Goal: Task Accomplishment & Management: Manage account settings

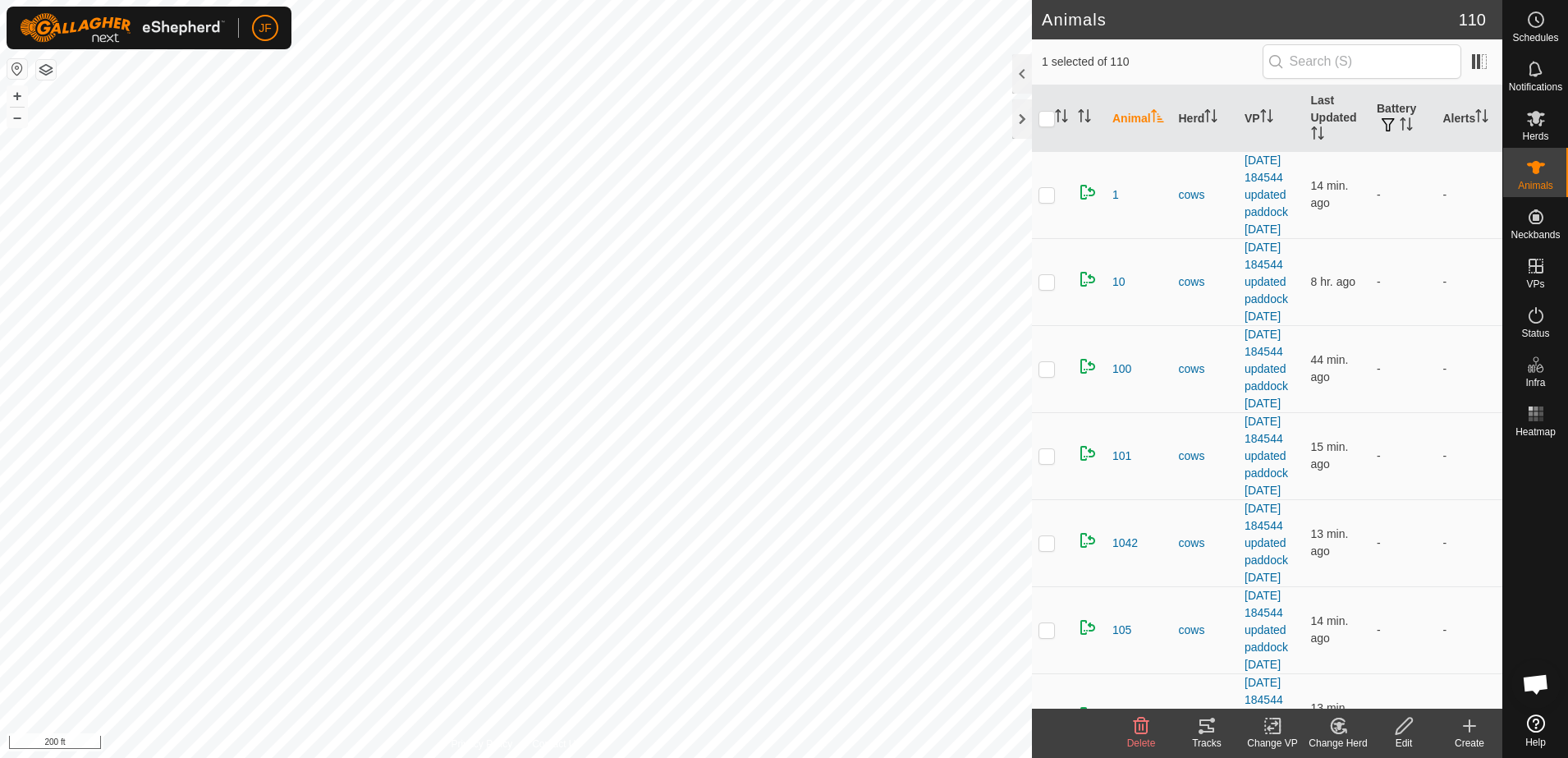
click at [1204, 722] on icon at bounding box center [1207, 726] width 20 height 20
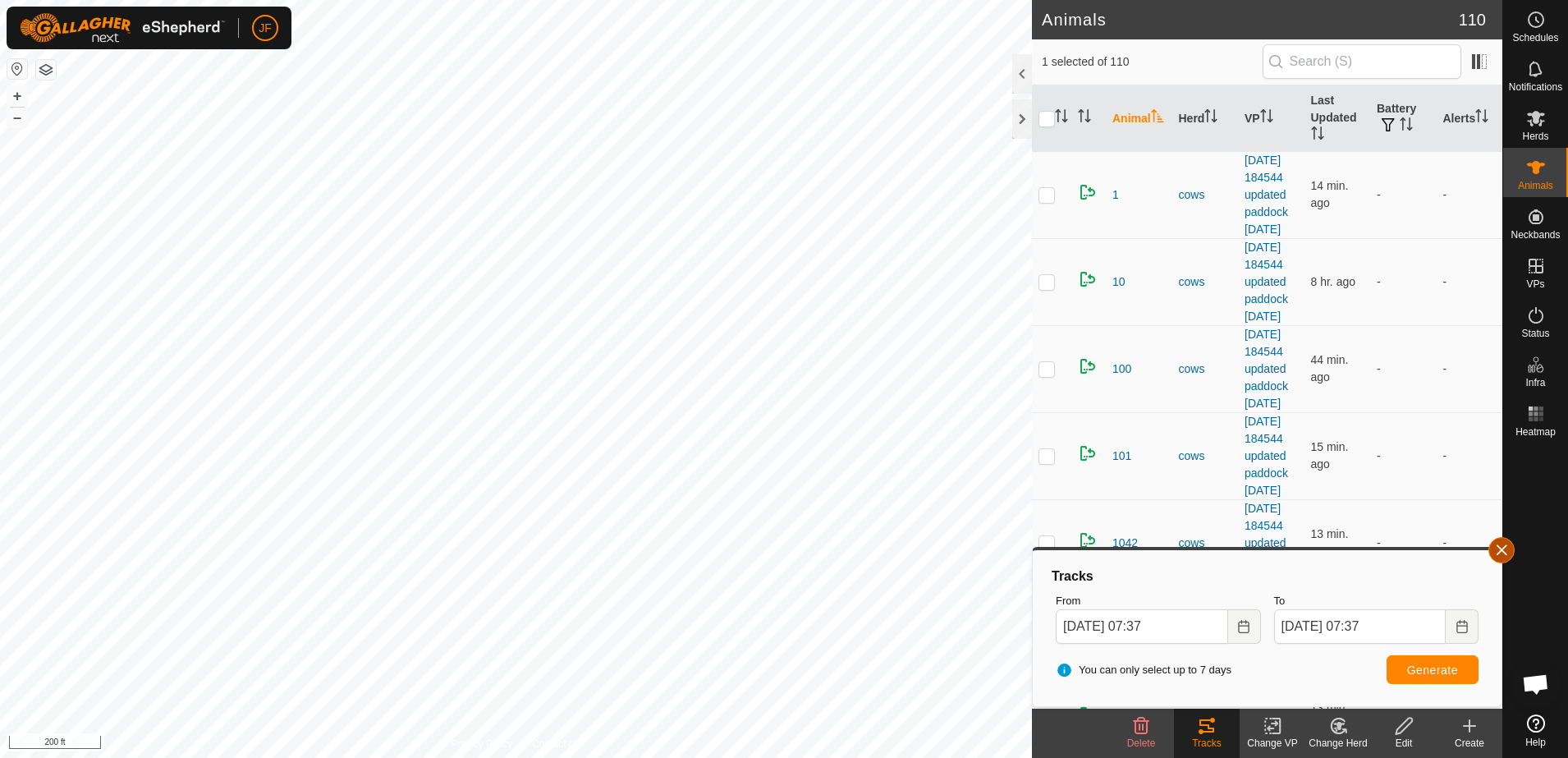
click at [1500, 559] on button "button" at bounding box center [1501, 550] width 27 height 27
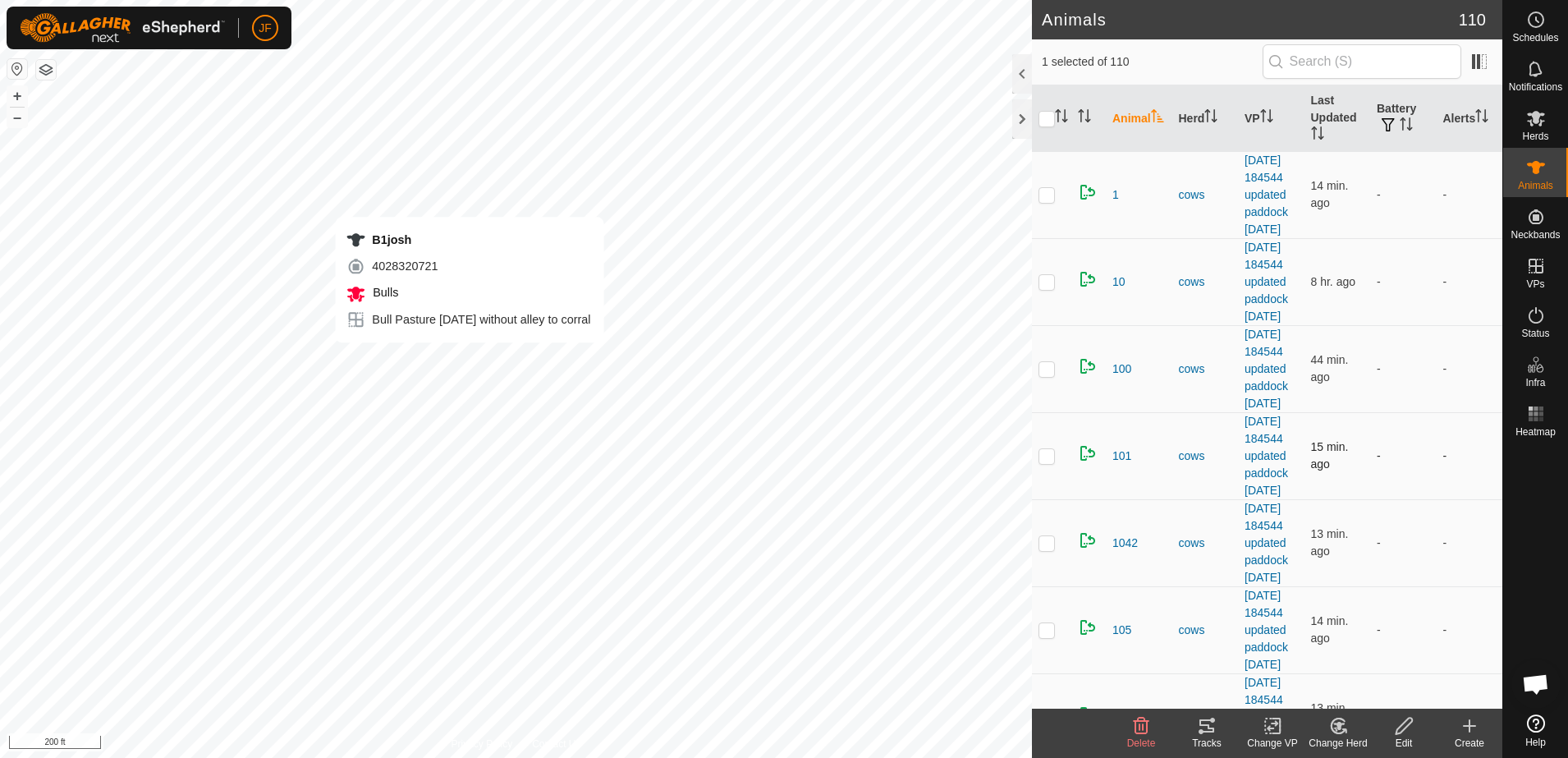
checkbox input "false"
checkbox input "true"
click at [1204, 730] on icon at bounding box center [1207, 726] width 20 height 20
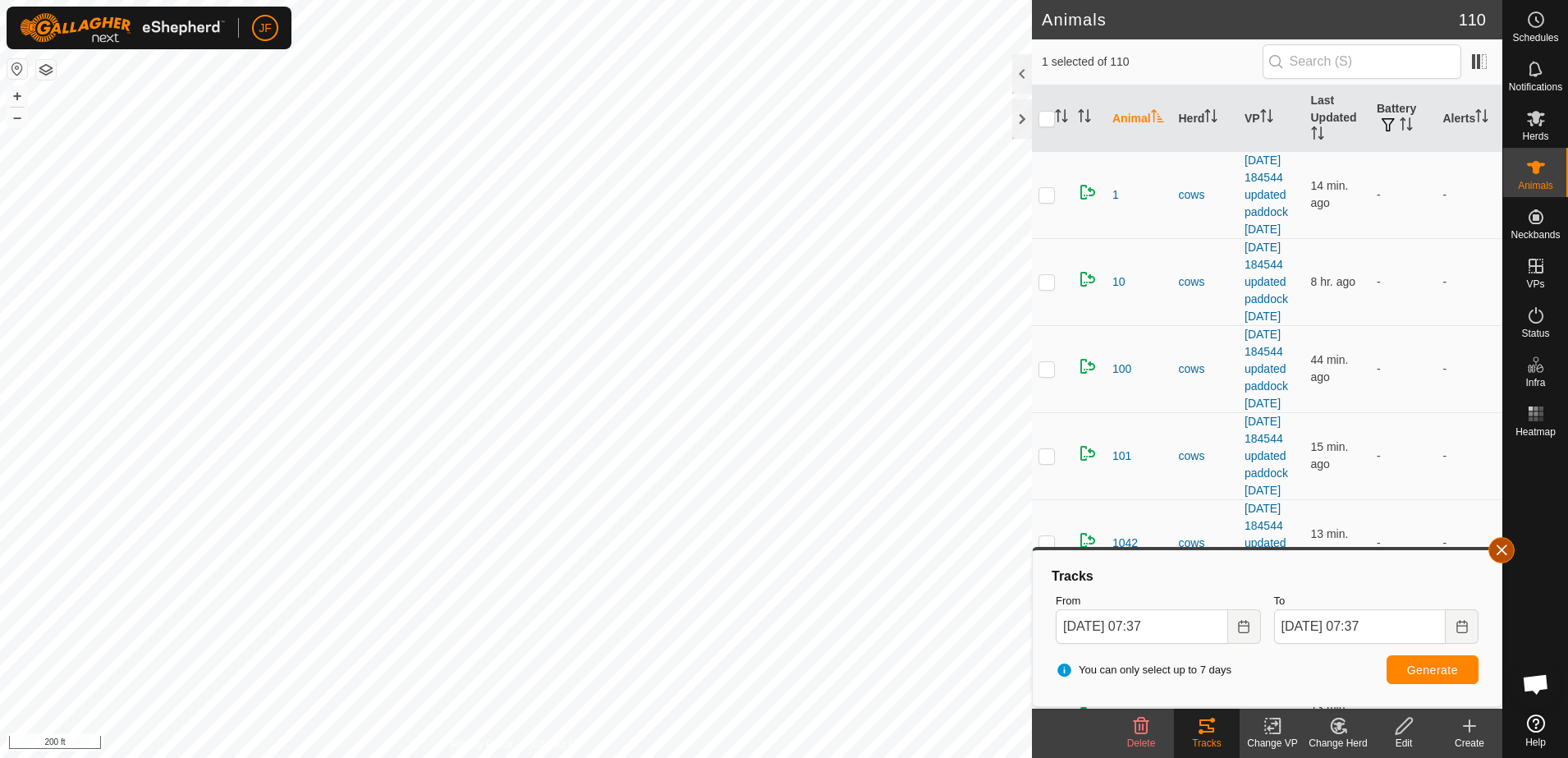
click at [1499, 559] on button "button" at bounding box center [1501, 550] width 27 height 27
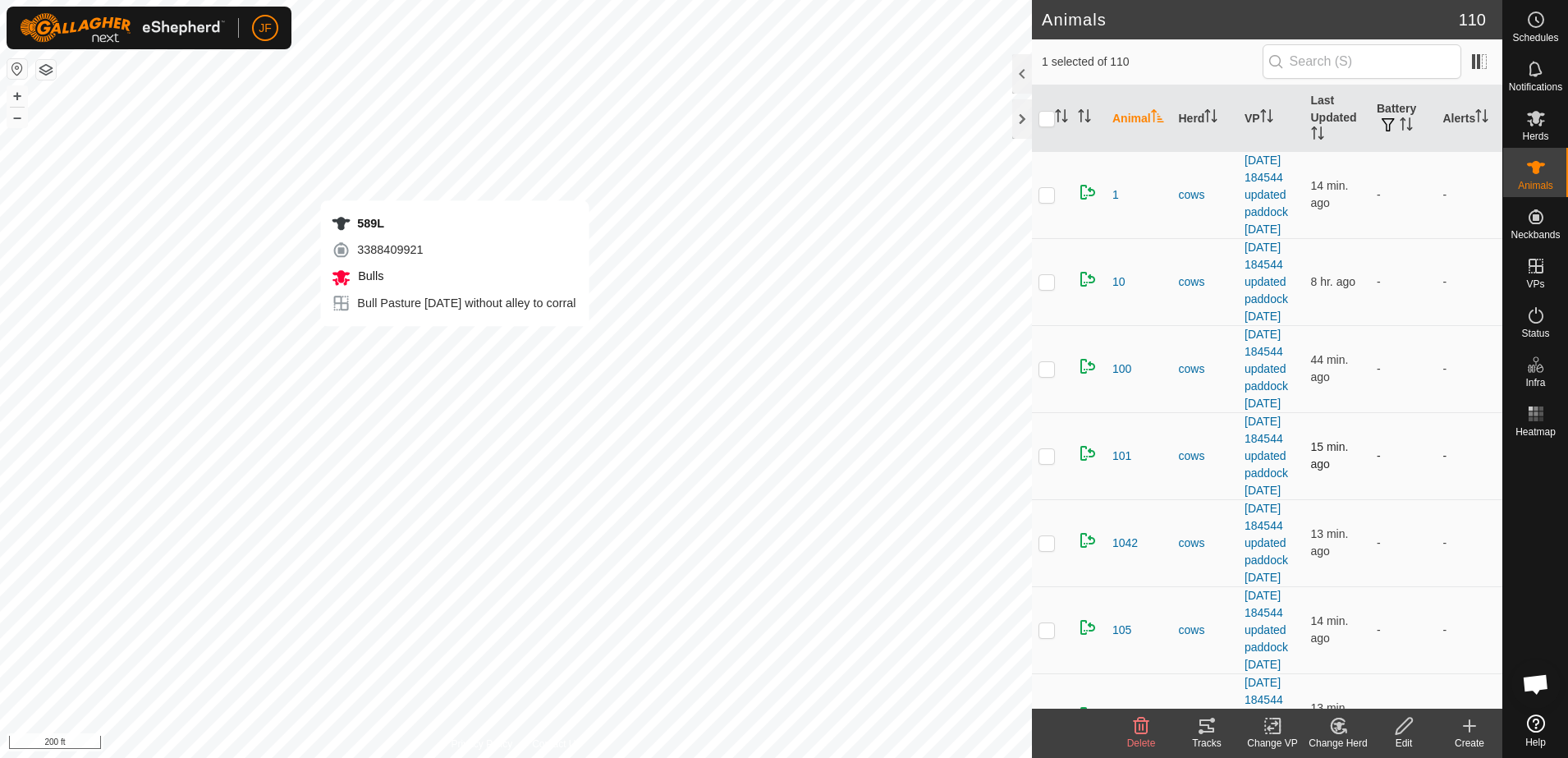
checkbox input "true"
checkbox input "false"
click at [1198, 731] on icon at bounding box center [1207, 726] width 20 height 20
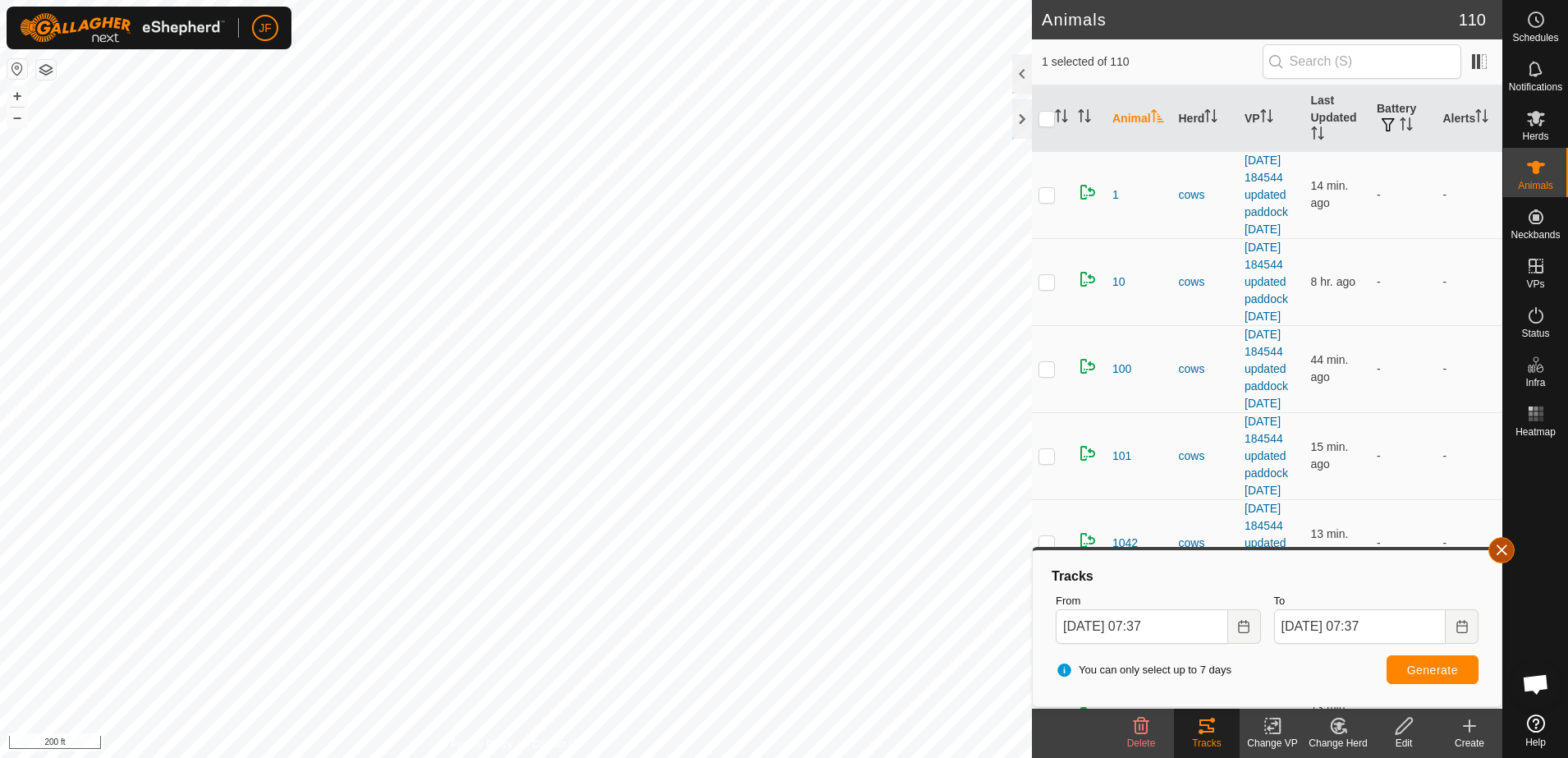
click at [1506, 546] on button "button" at bounding box center [1501, 550] width 27 height 27
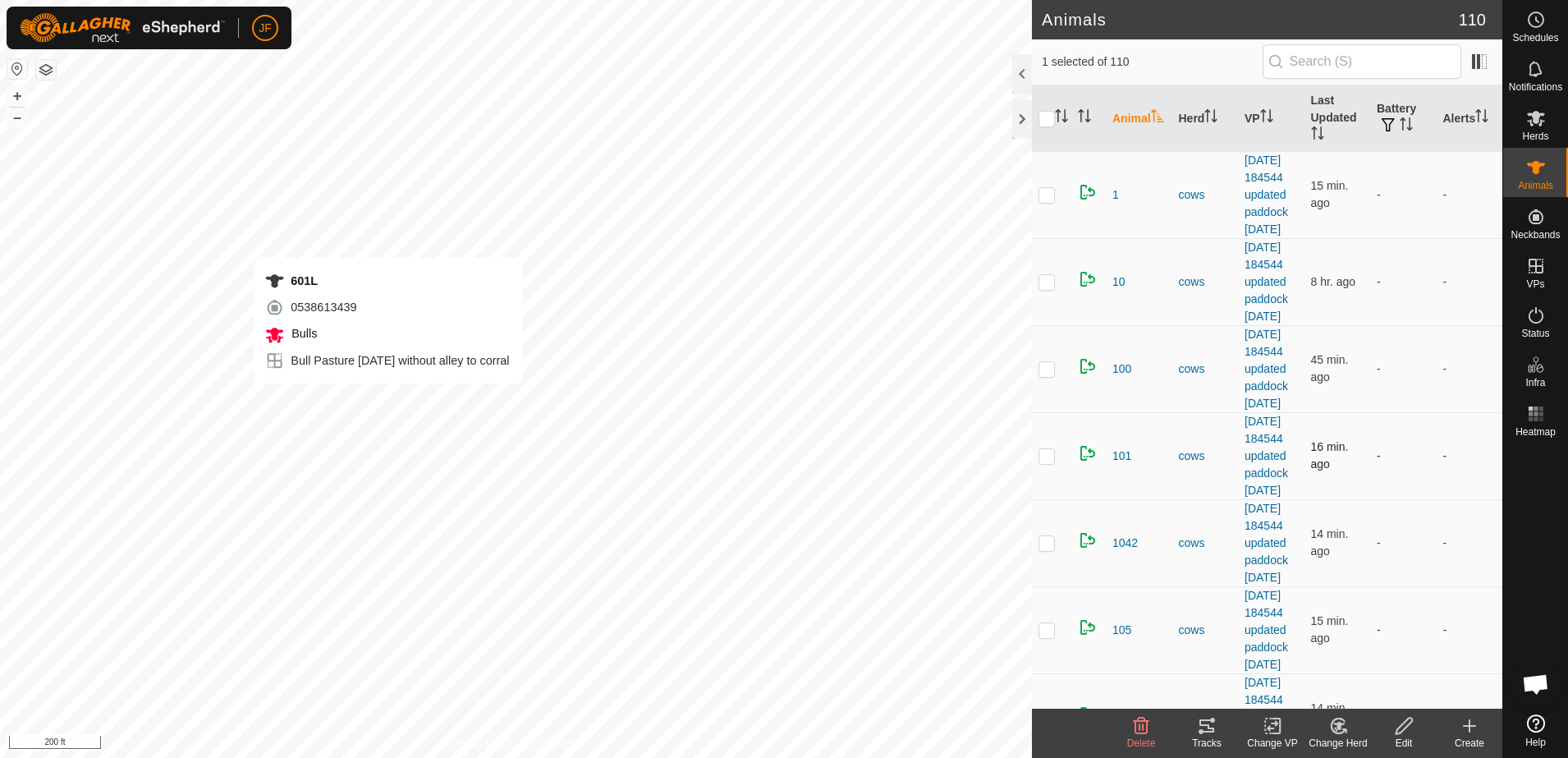
checkbox input "false"
checkbox input "true"
click at [1214, 725] on icon at bounding box center [1207, 726] width 20 height 20
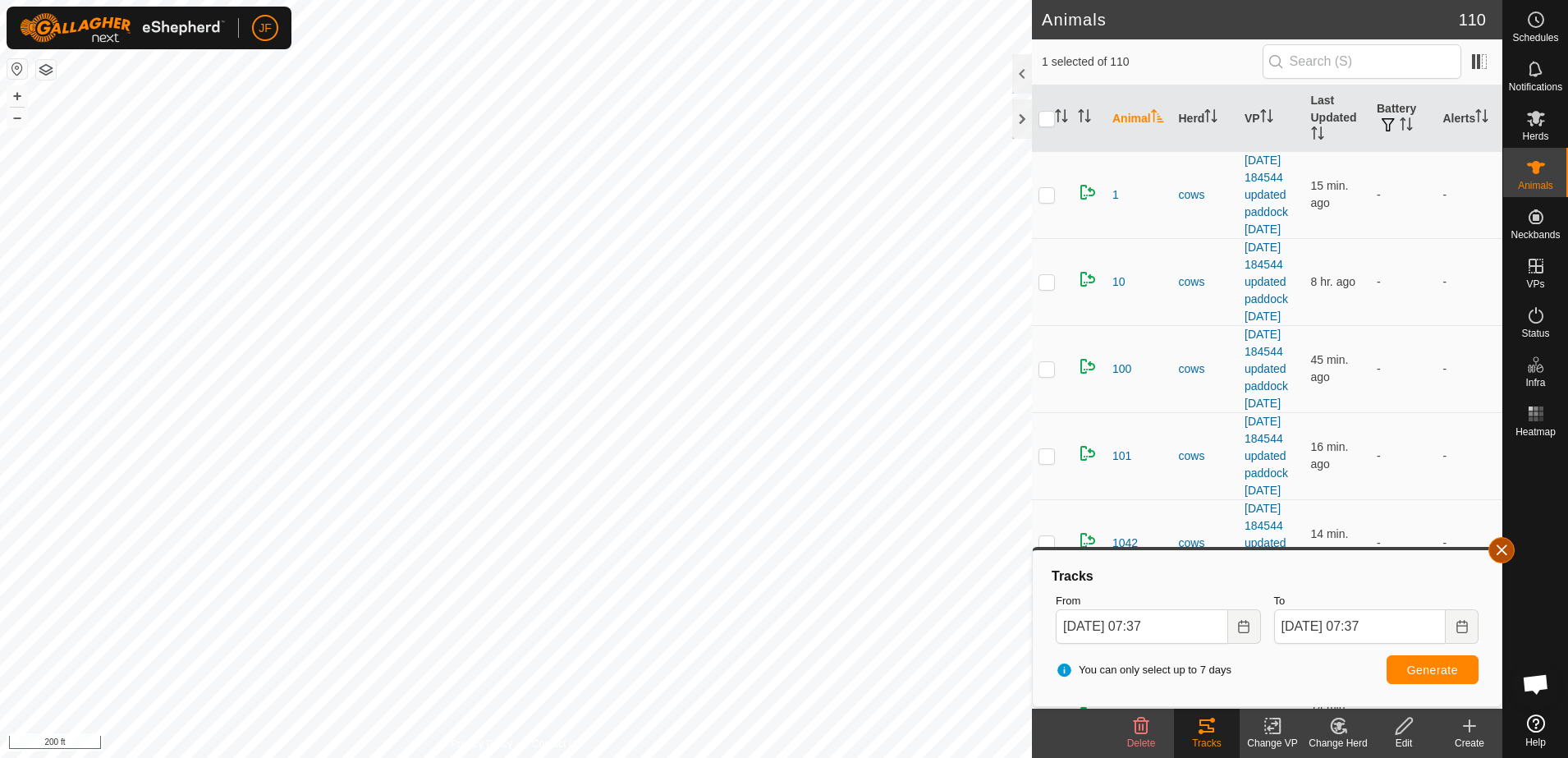
click at [1499, 546] on button "button" at bounding box center [1501, 550] width 27 height 27
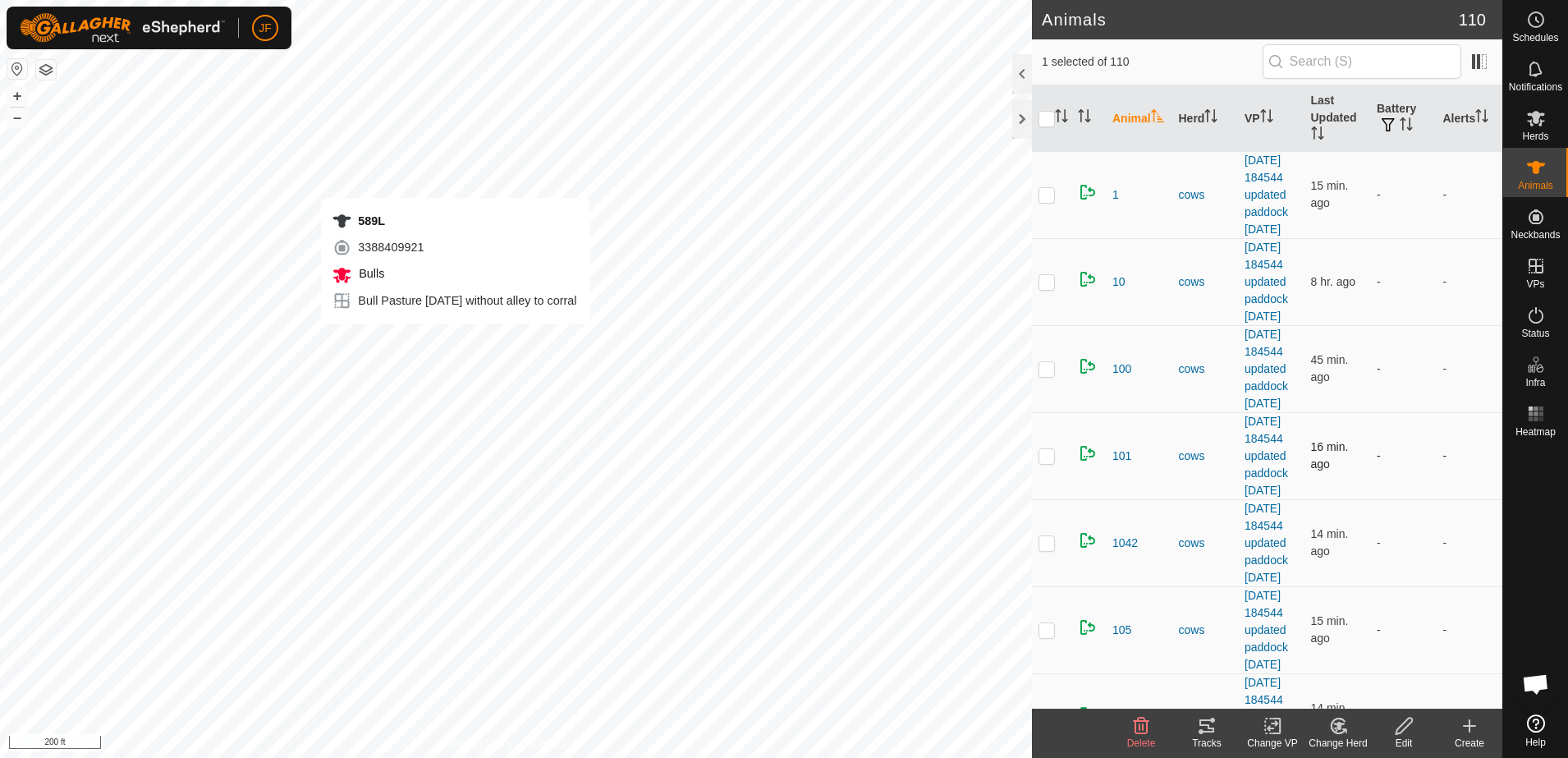
checkbox input "true"
checkbox input "false"
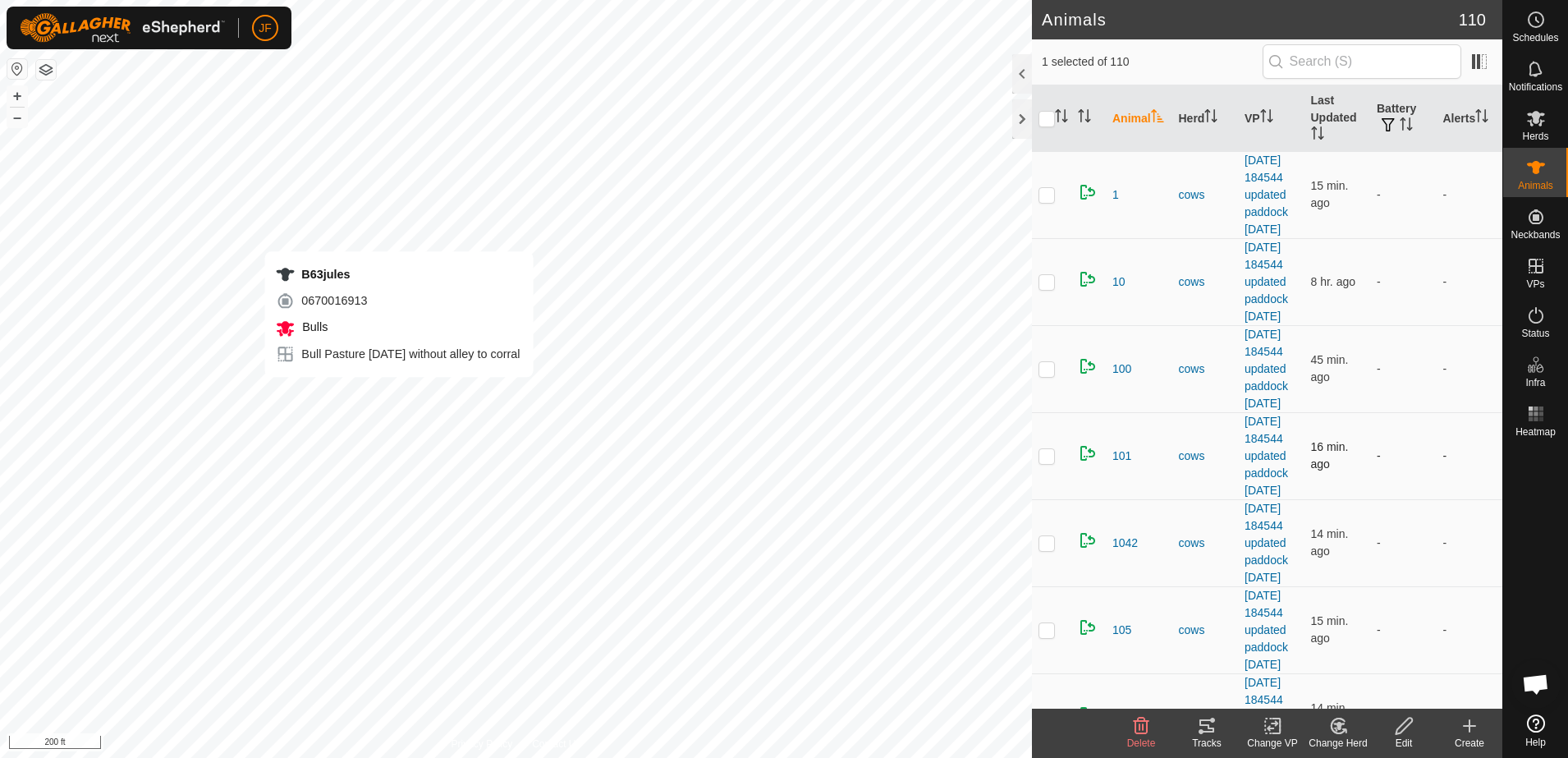
checkbox input "false"
checkbox input "true"
click at [1200, 729] on icon at bounding box center [1207, 726] width 20 height 20
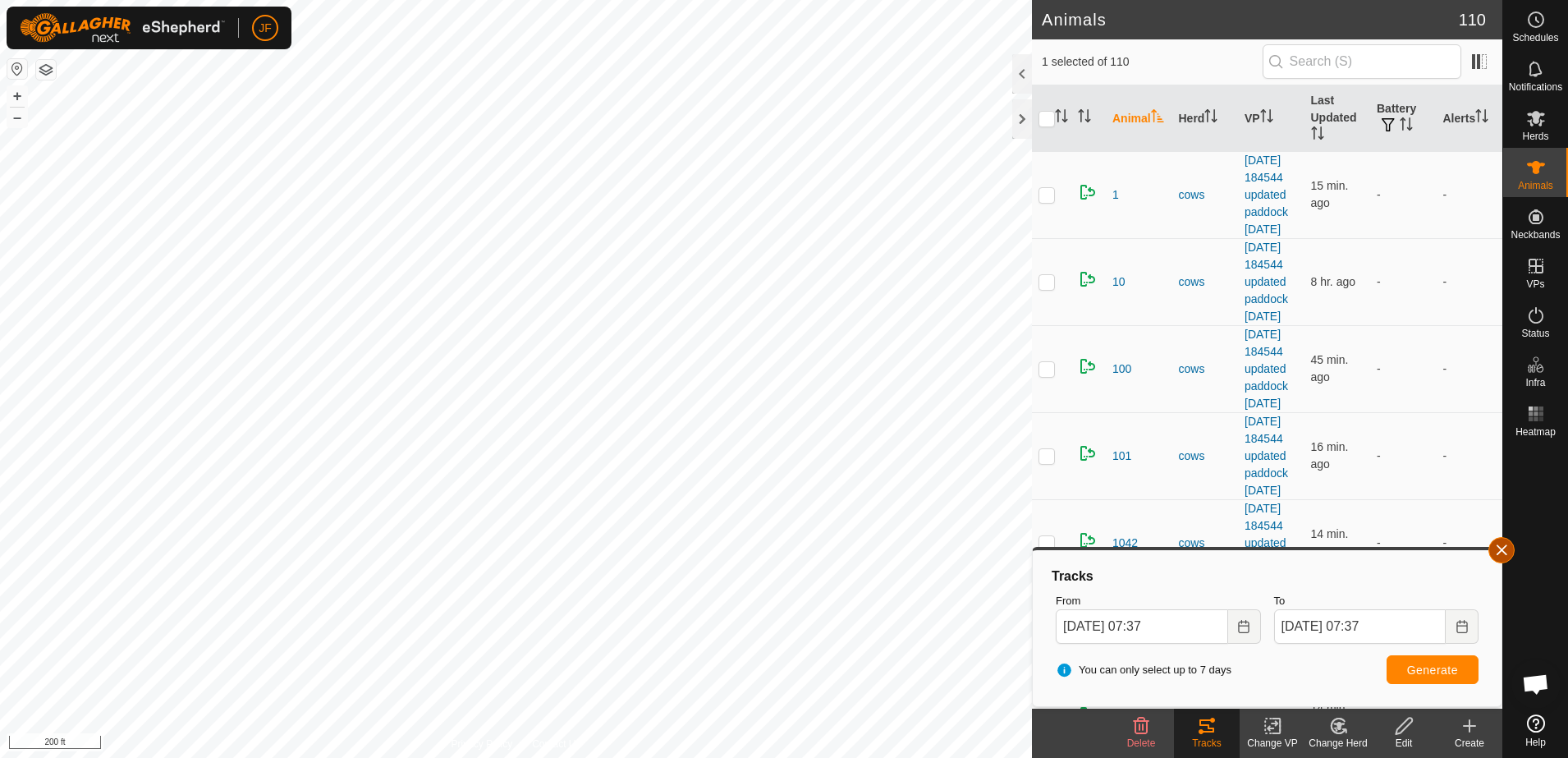
click at [1495, 550] on button "button" at bounding box center [1501, 550] width 27 height 27
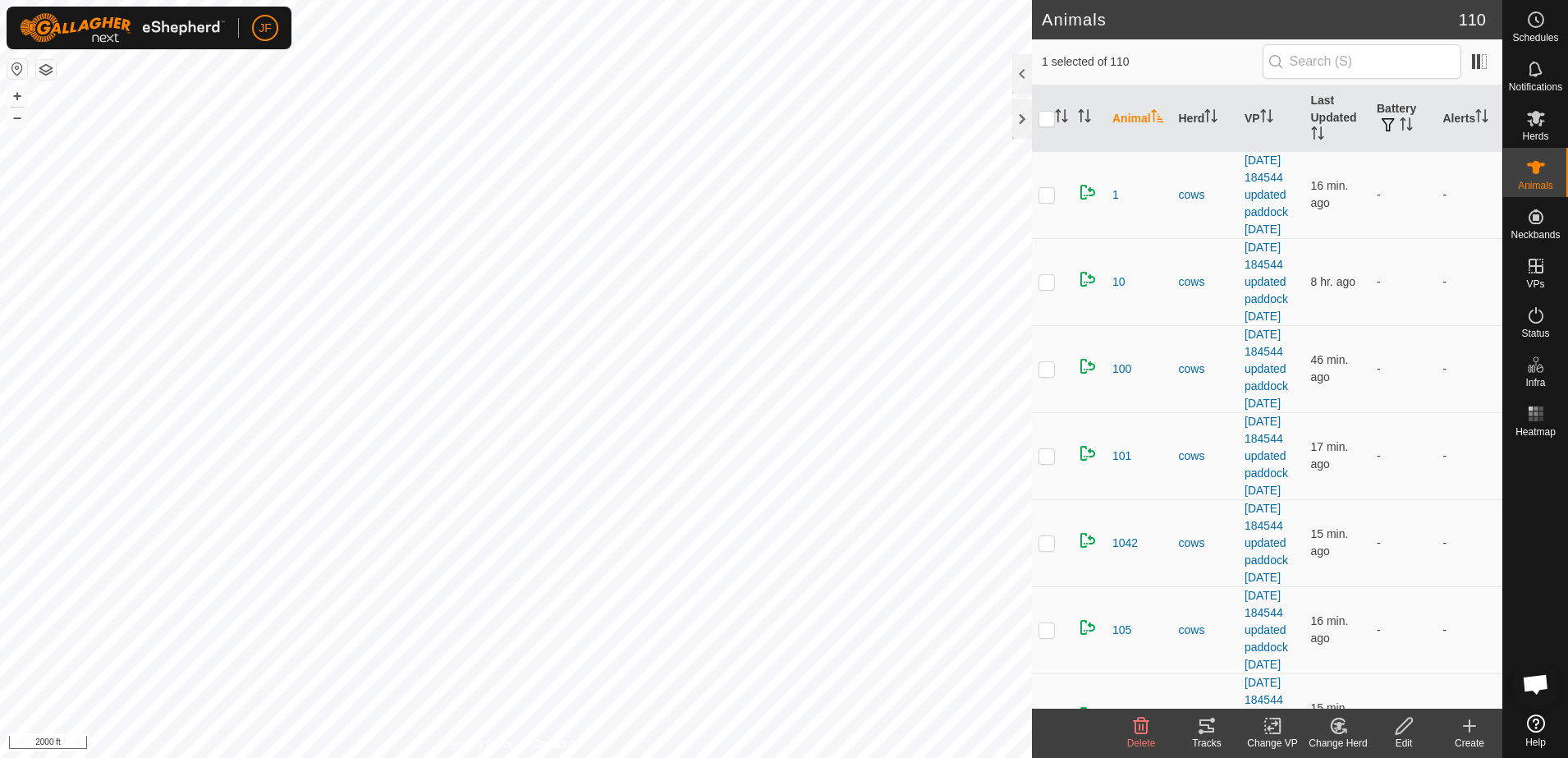
click at [0, 320] on html "JF Schedules Notifications Herds Animals Neckbands VPs Status Infra Heatmap Hel…" at bounding box center [784, 379] width 1568 height 758
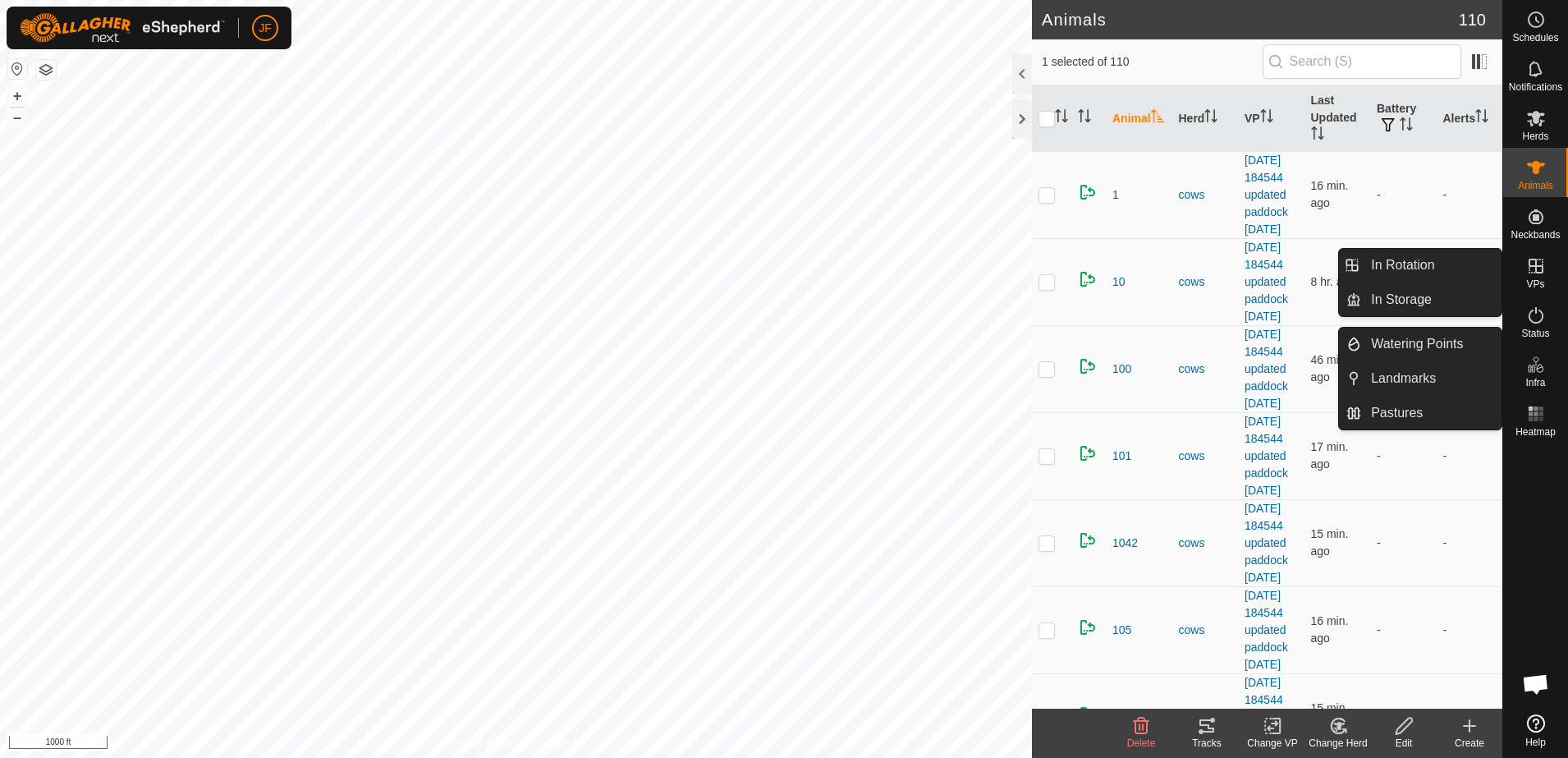
click at [1530, 265] on icon at bounding box center [1536, 265] width 15 height 15
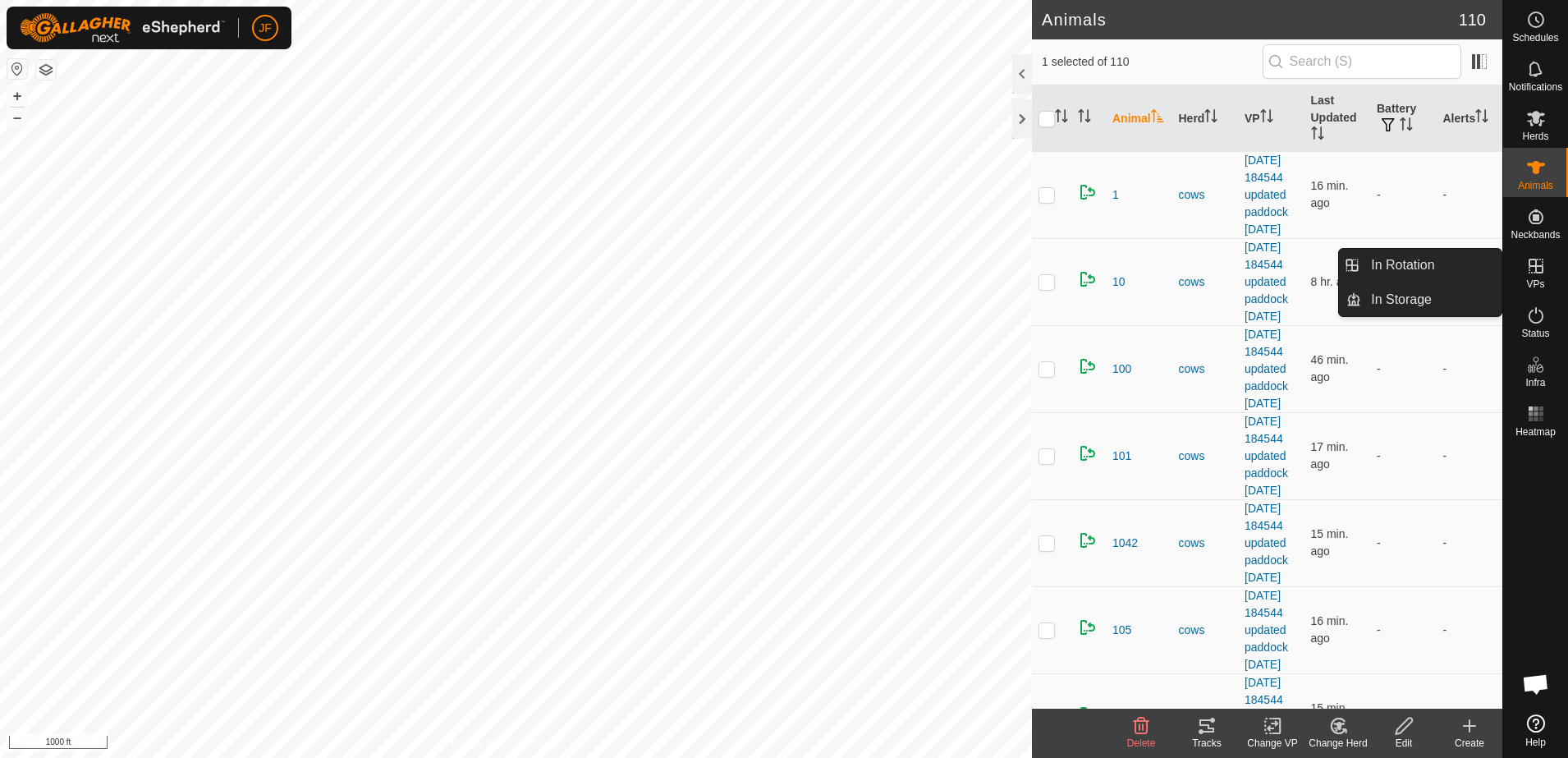
click at [1530, 265] on icon at bounding box center [1536, 265] width 15 height 15
click at [1537, 268] on icon at bounding box center [1536, 266] width 20 height 20
click at [1533, 269] on icon at bounding box center [1536, 266] width 20 height 20
drag, startPoint x: 1533, startPoint y: 269, endPoint x: 1536, endPoint y: 280, distance: 11.4
click at [1536, 280] on span "VPs" at bounding box center [1535, 284] width 18 height 10
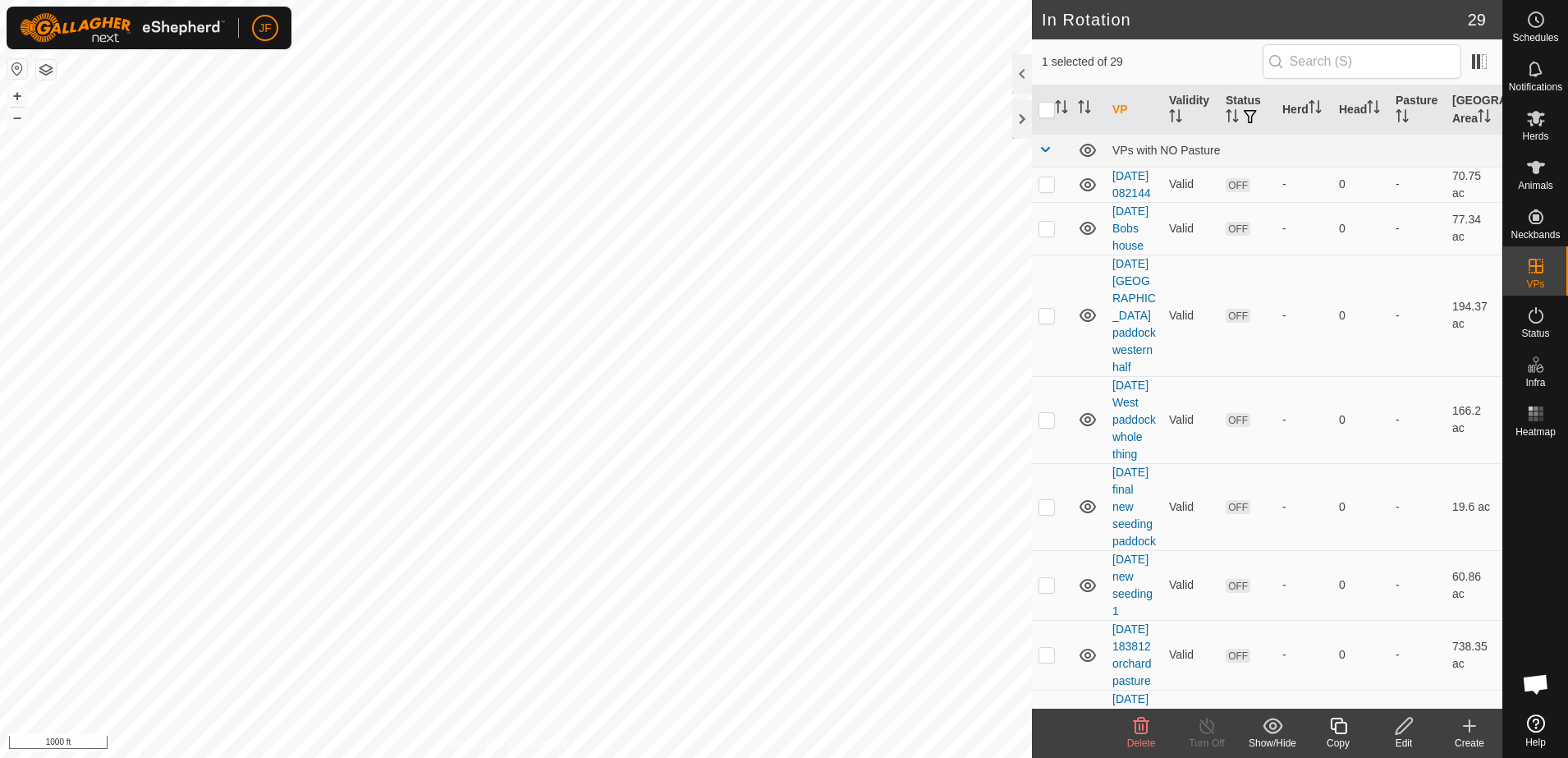
checkbox input "true"
checkbox input "false"
checkbox input "true"
checkbox input "false"
click at [1078, 107] on icon "Activate to sort" at bounding box center [1084, 107] width 13 height 13
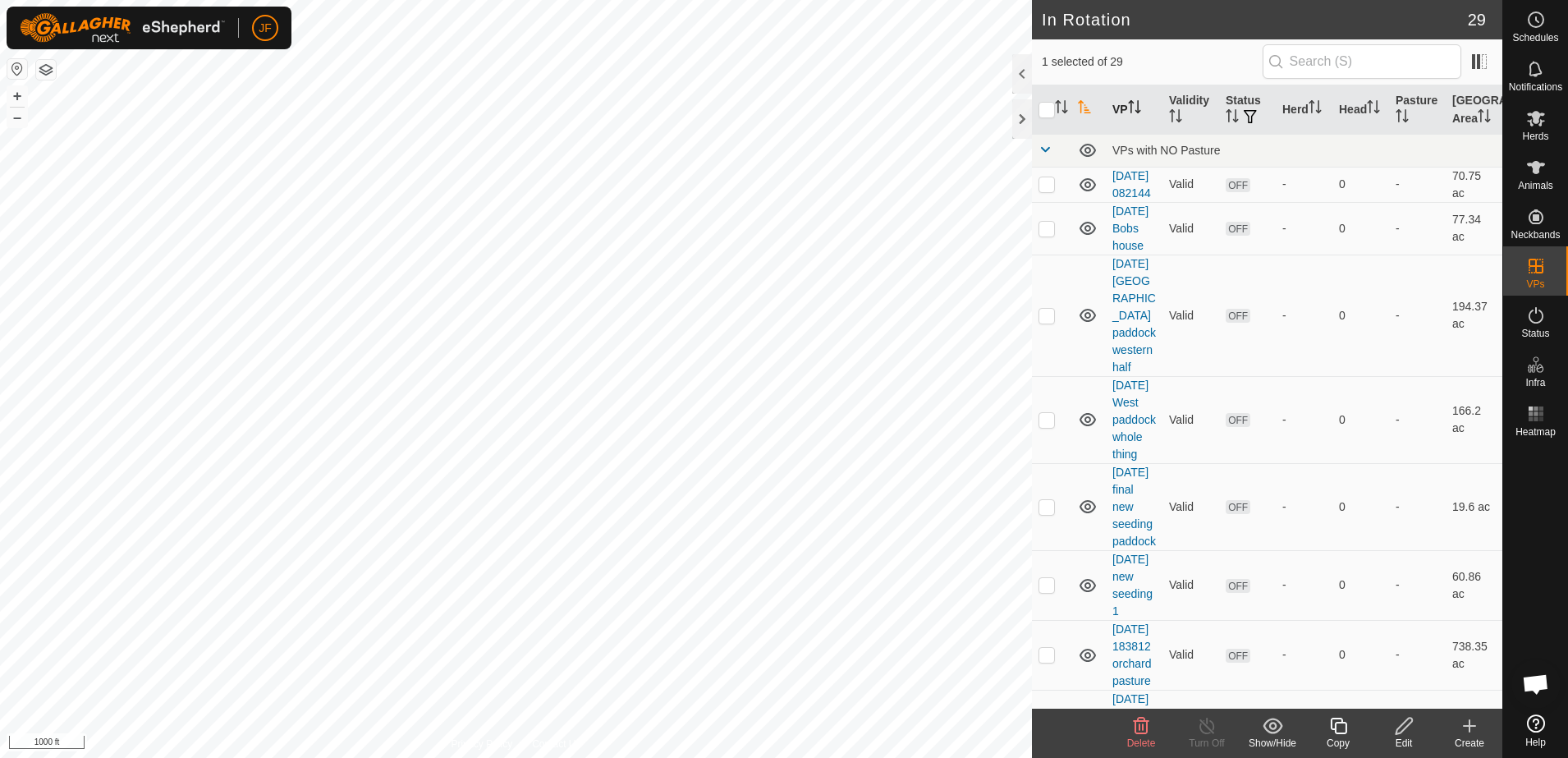
click at [1136, 111] on icon "Activate to sort" at bounding box center [1134, 107] width 13 height 13
click at [1117, 112] on th "VP" at bounding box center [1134, 110] width 57 height 50
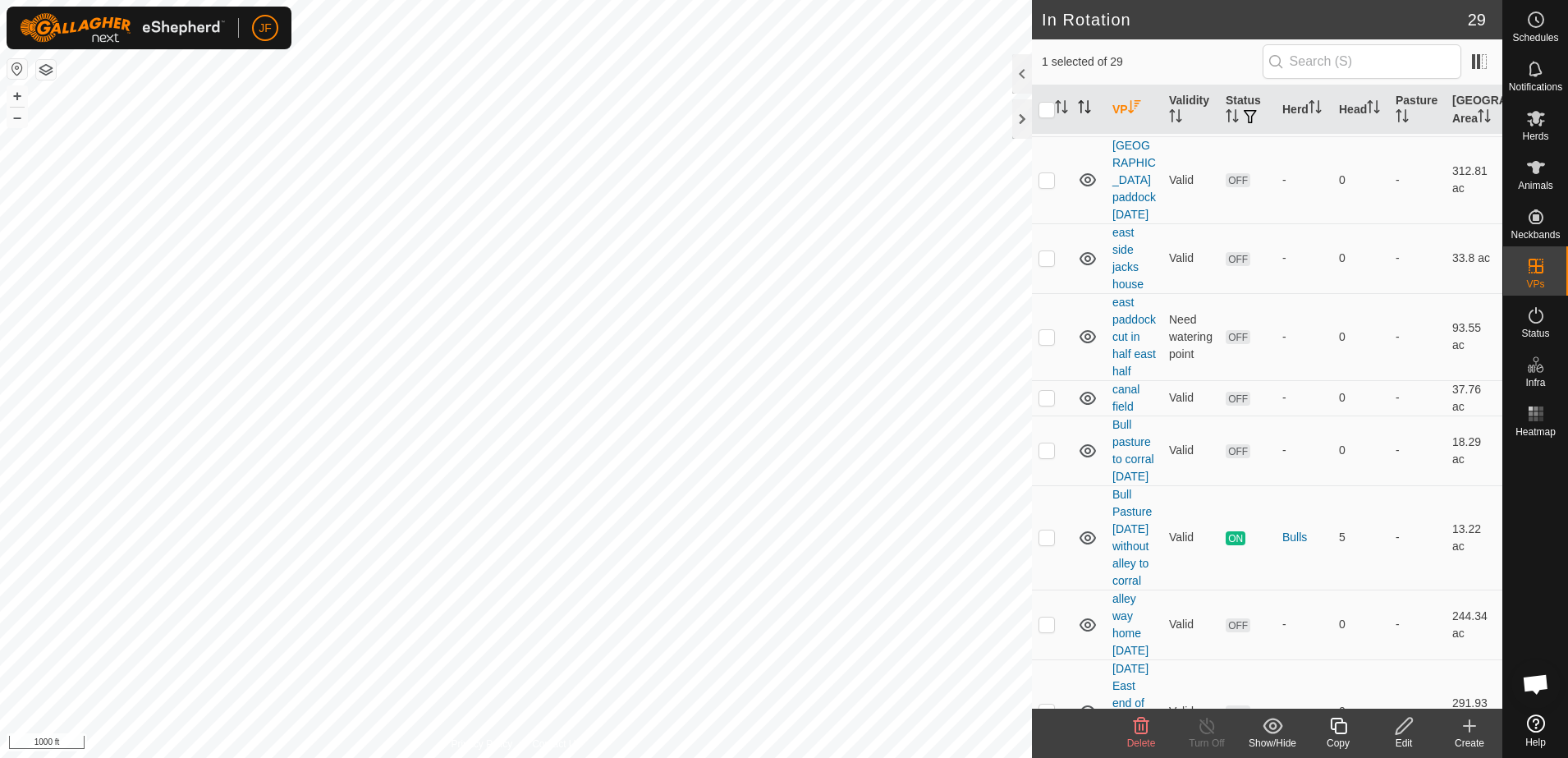
scroll to position [446, 0]
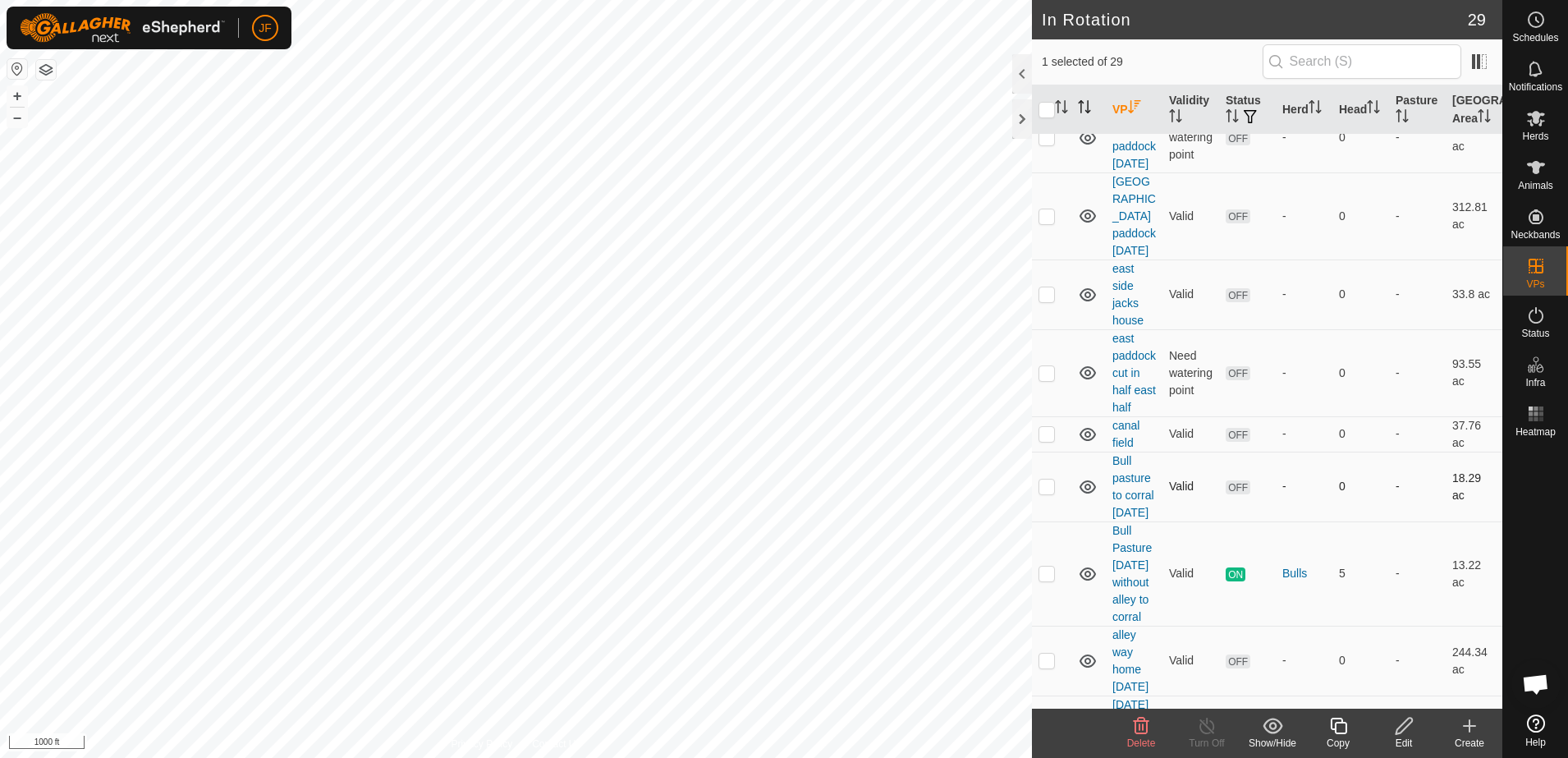
checkbox input "true"
checkbox input "false"
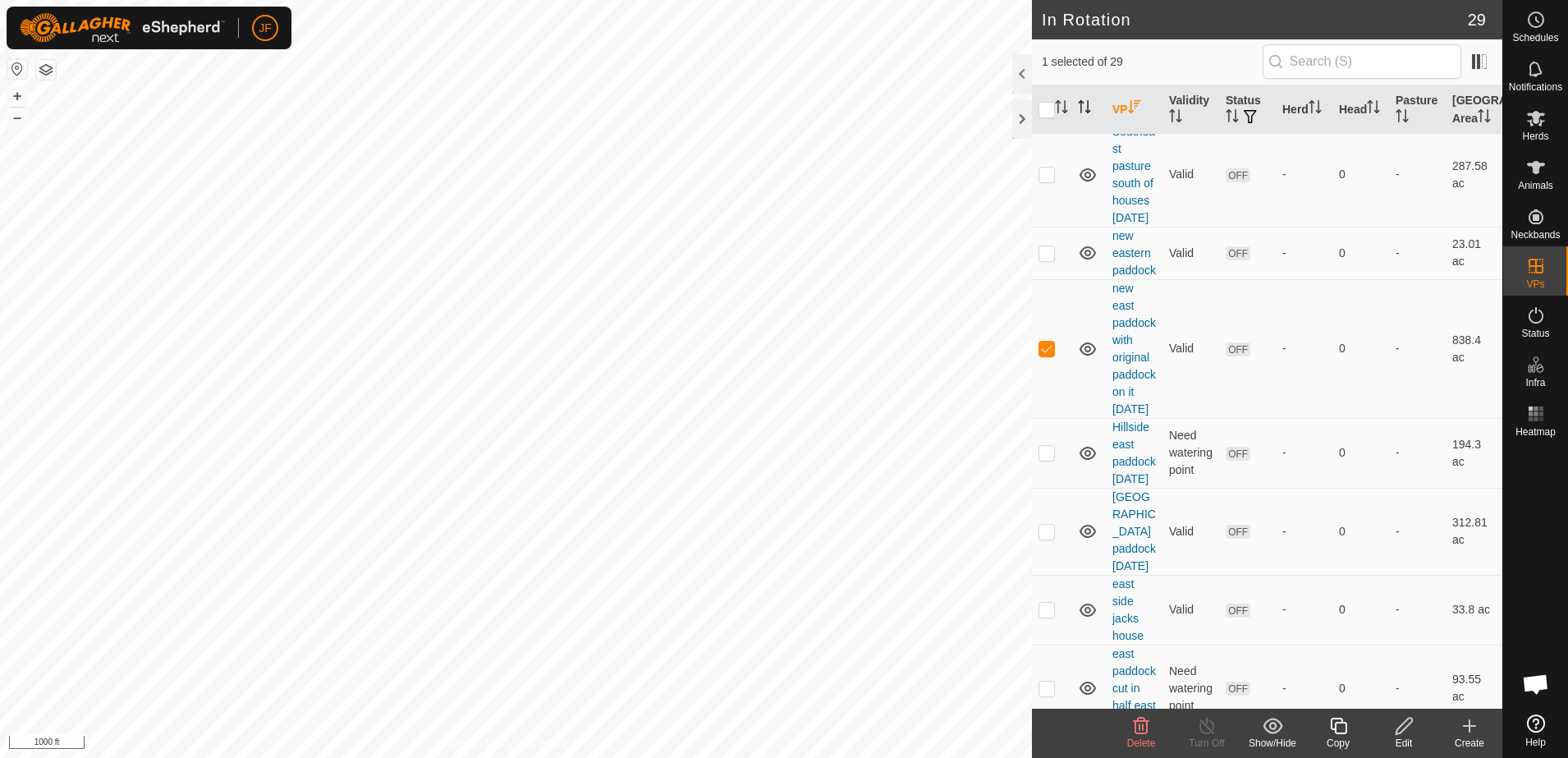
scroll to position [137, 0]
click at [1401, 728] on icon at bounding box center [1404, 726] width 20 height 20
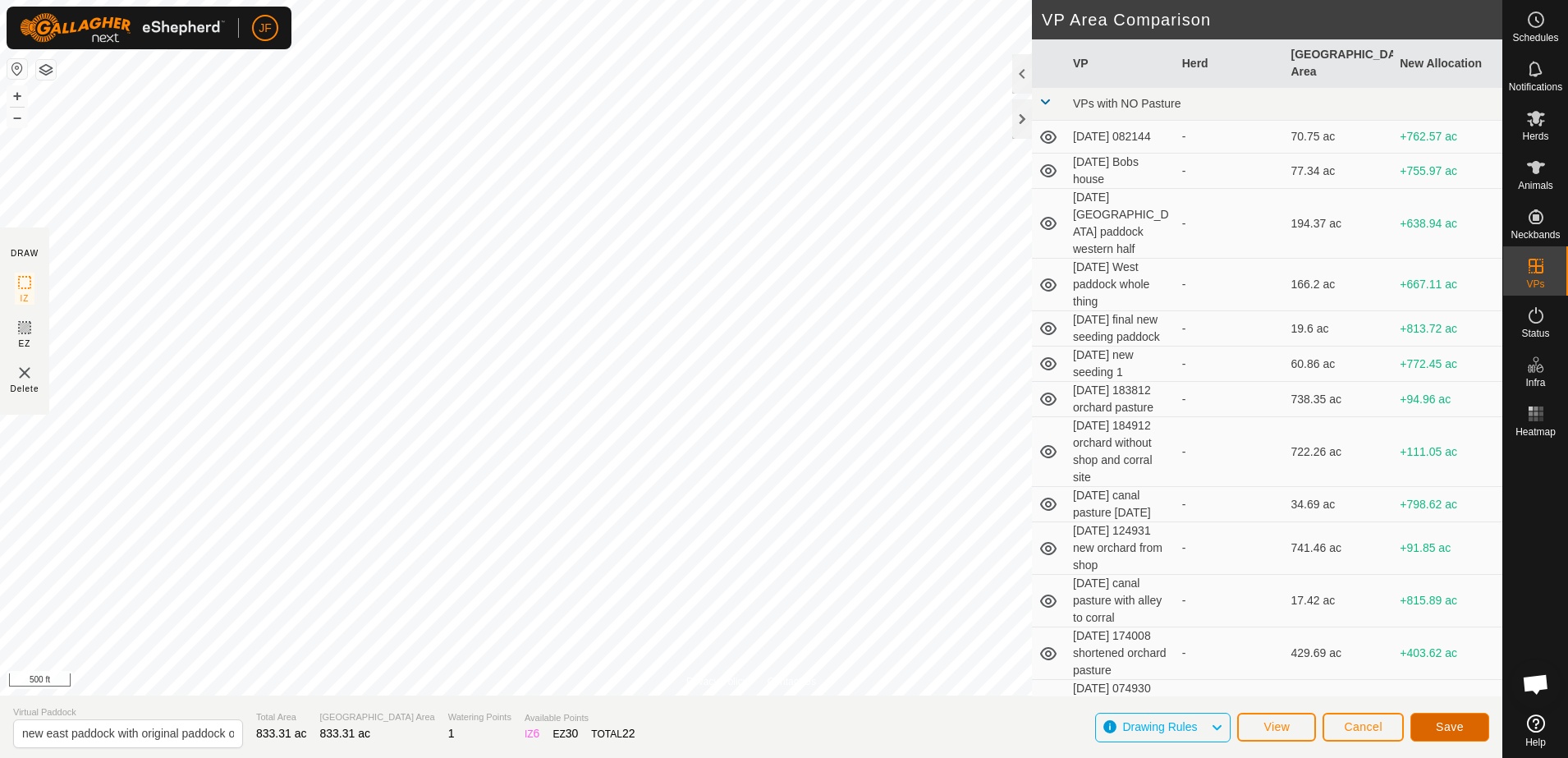
click at [1458, 724] on span "Save" at bounding box center [1449, 726] width 28 height 13
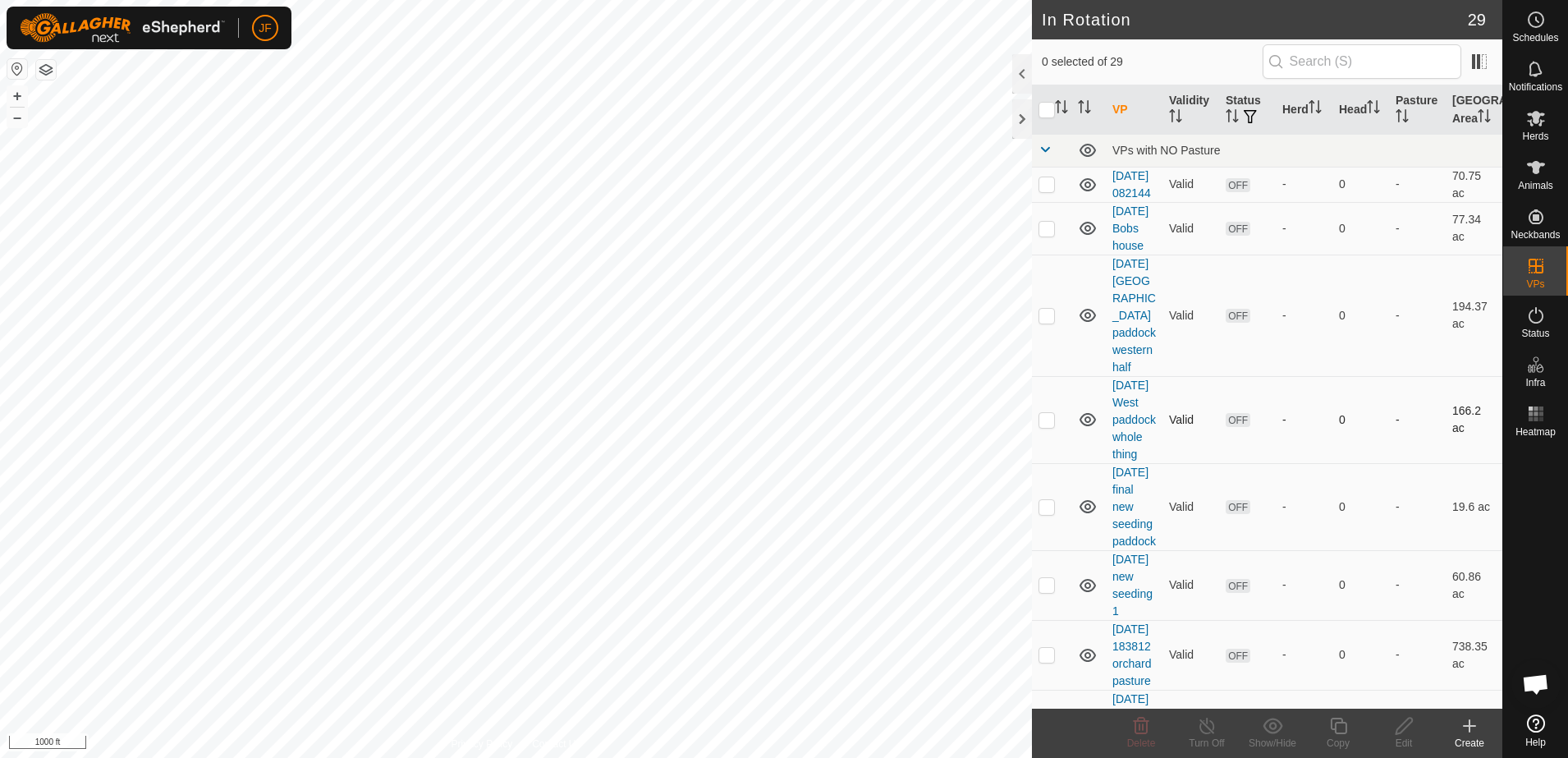
checkbox input "true"
checkbox input "false"
checkbox input "true"
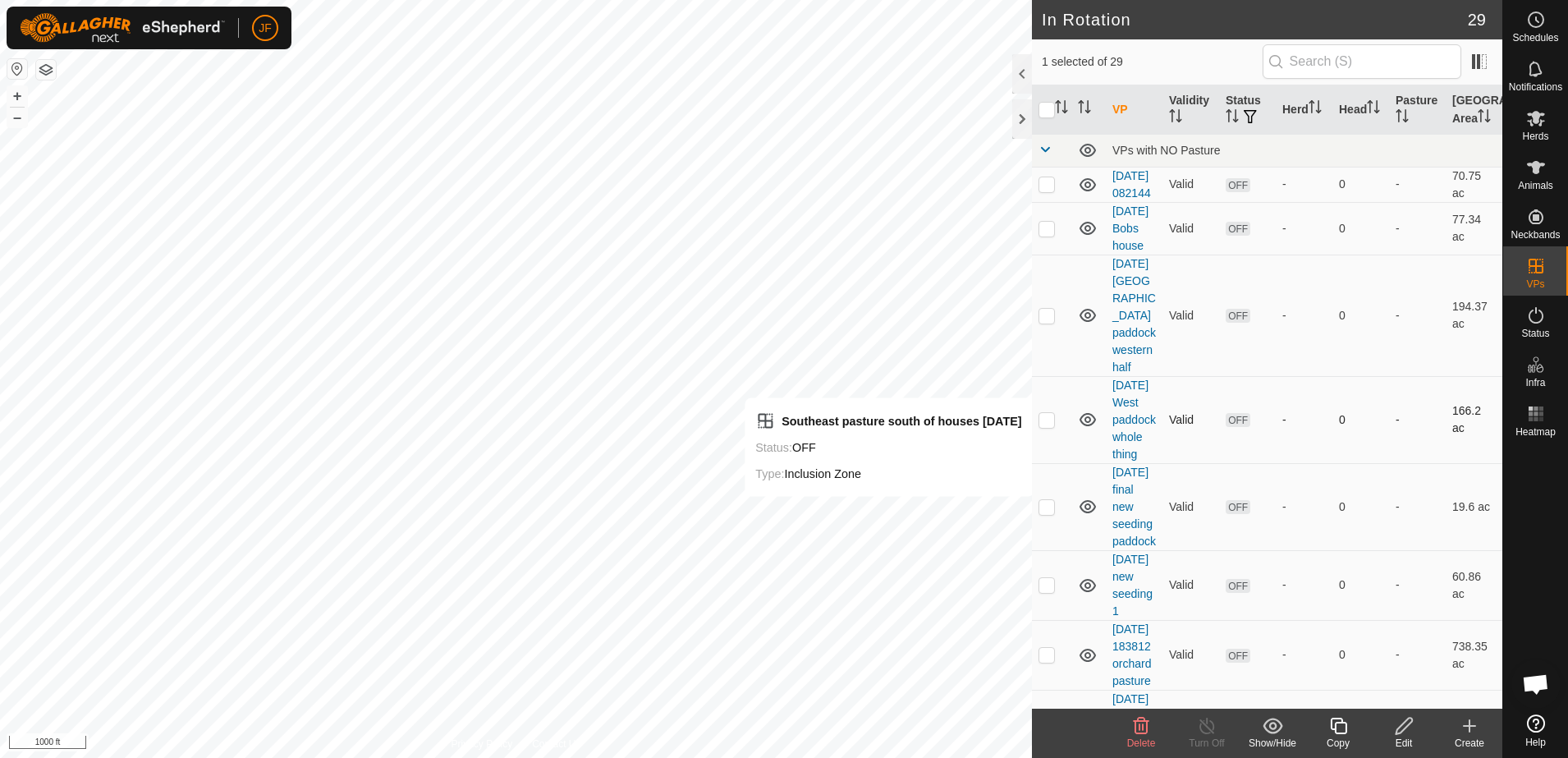
checkbox input "true"
checkbox input "false"
checkbox input "true"
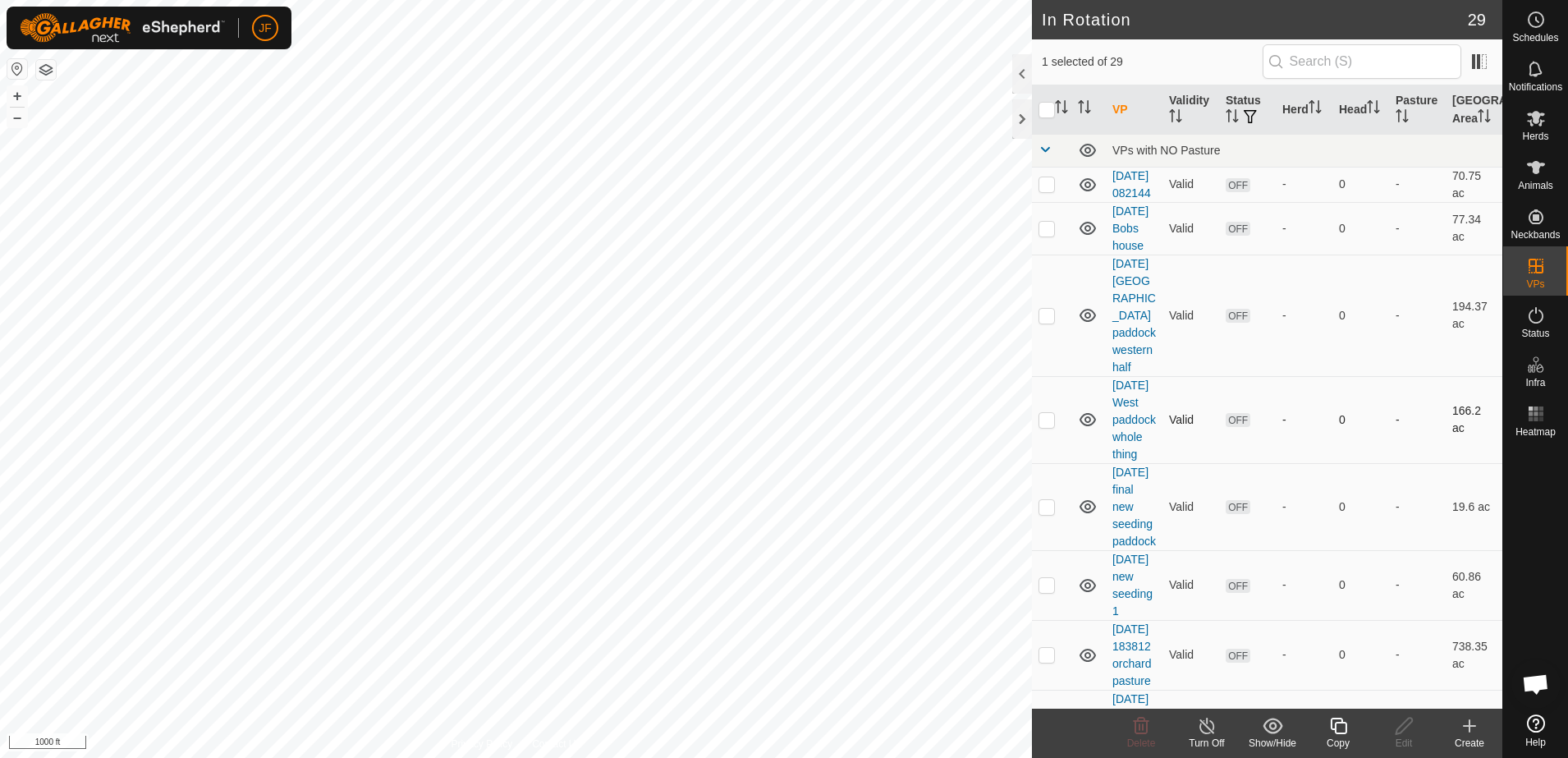
checkbox input "true"
checkbox input "false"
checkbox input "true"
checkbox input "false"
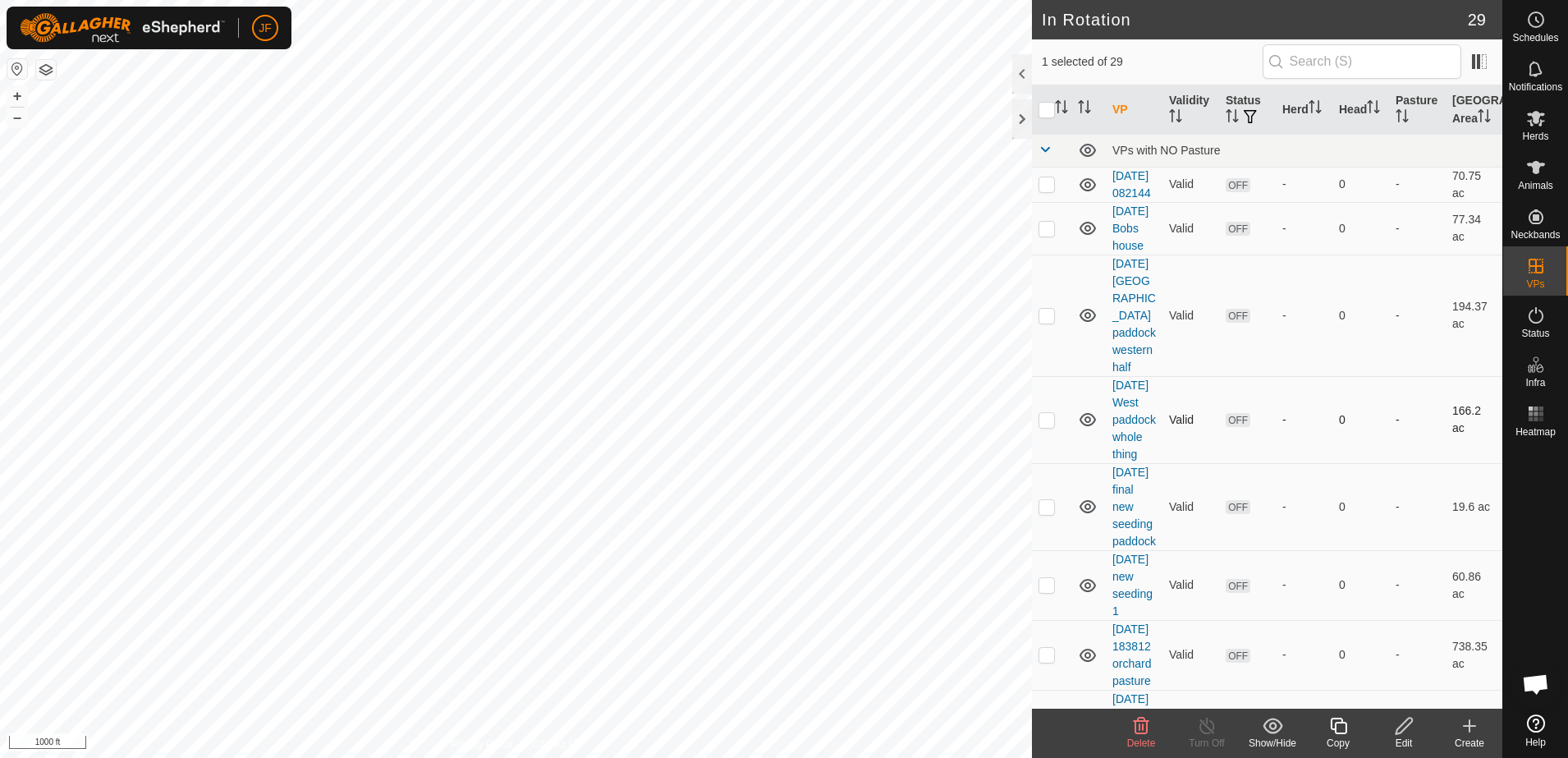
checkbox input "true"
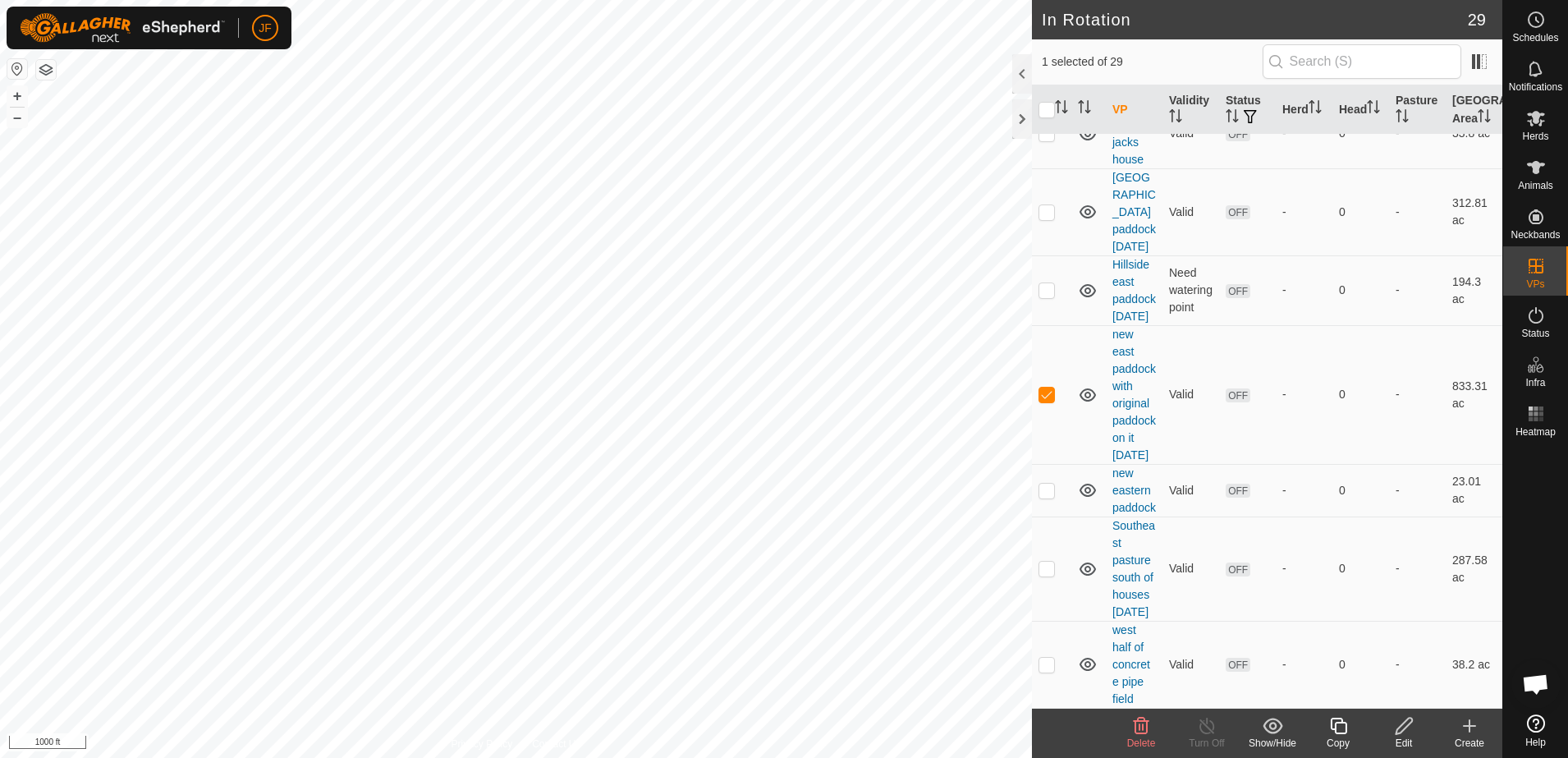
scroll to position [2553, 0]
click at [1532, 122] on icon at bounding box center [1536, 118] width 20 height 20
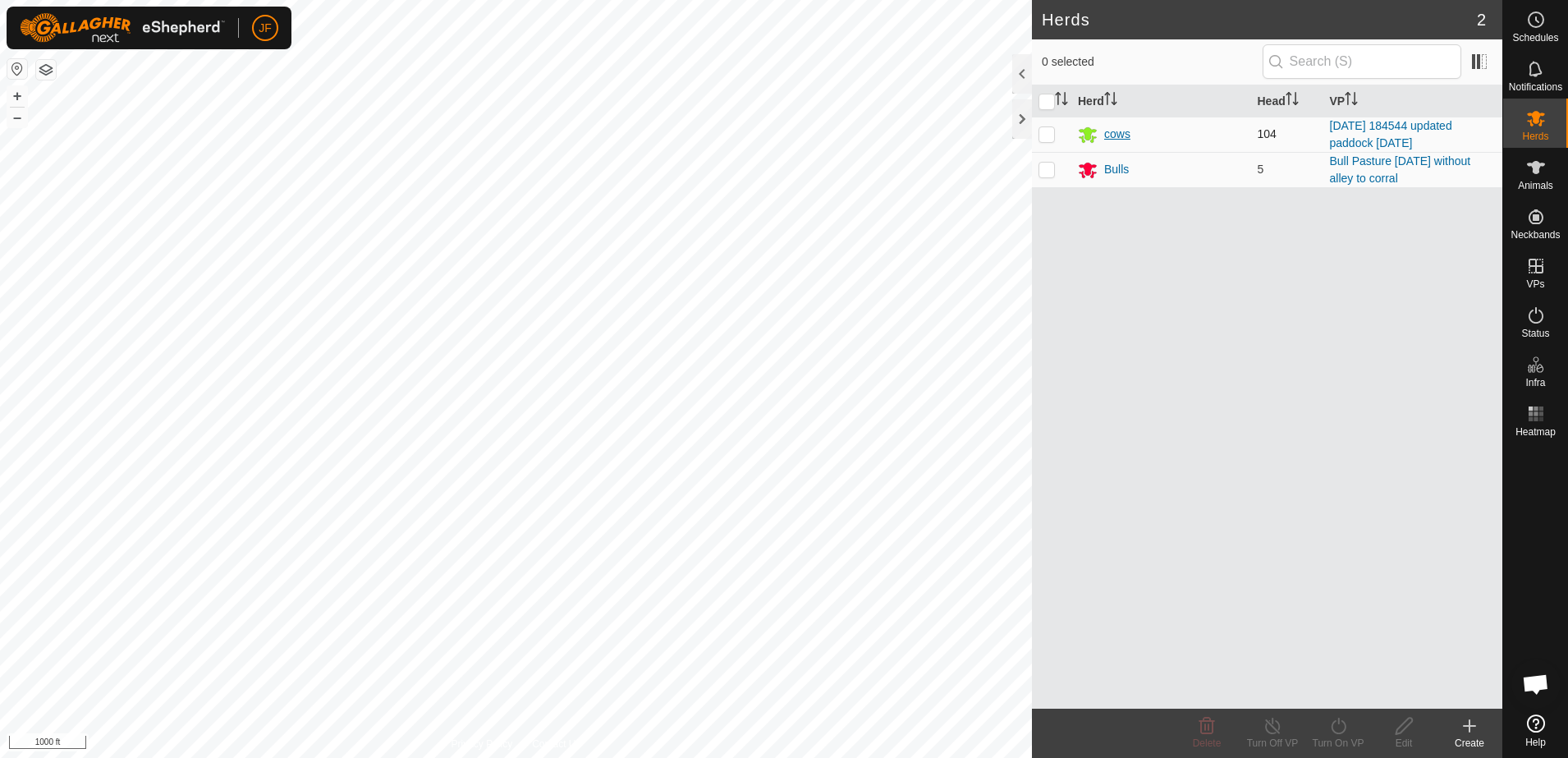
click at [1118, 136] on div "cows" at bounding box center [1117, 134] width 27 height 17
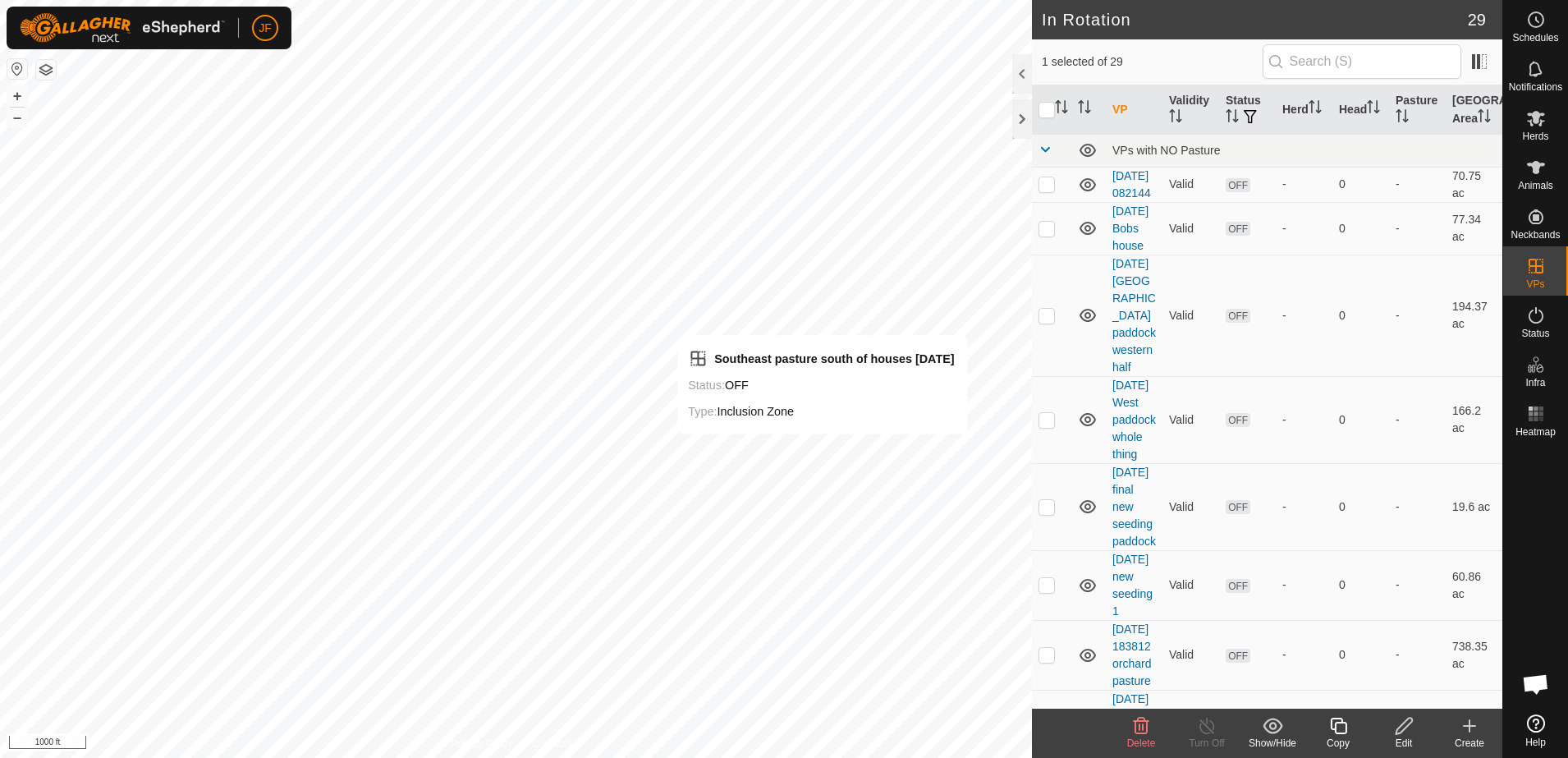
checkbox input "false"
checkbox input "true"
checkbox input "false"
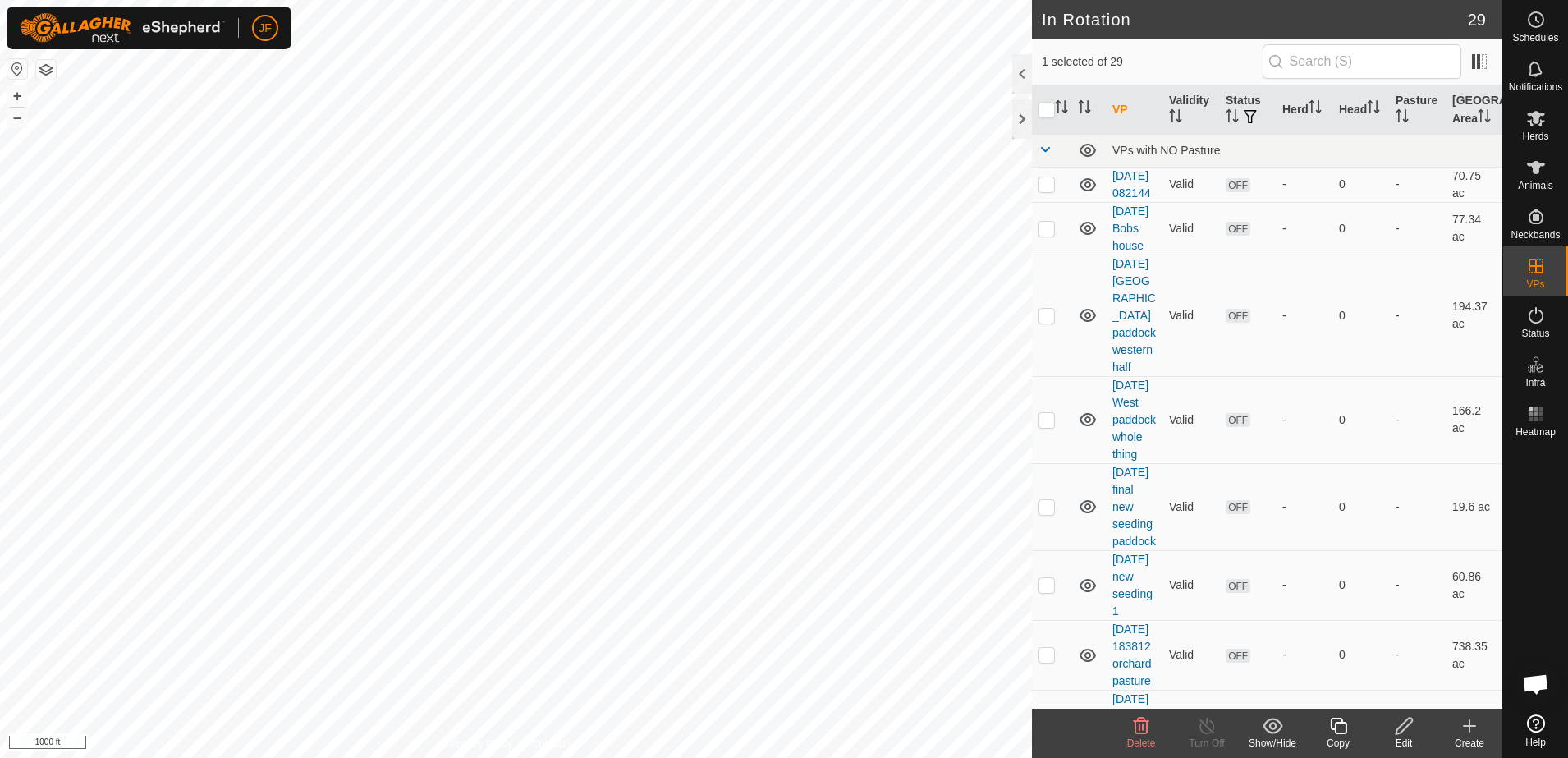
checkbox input "true"
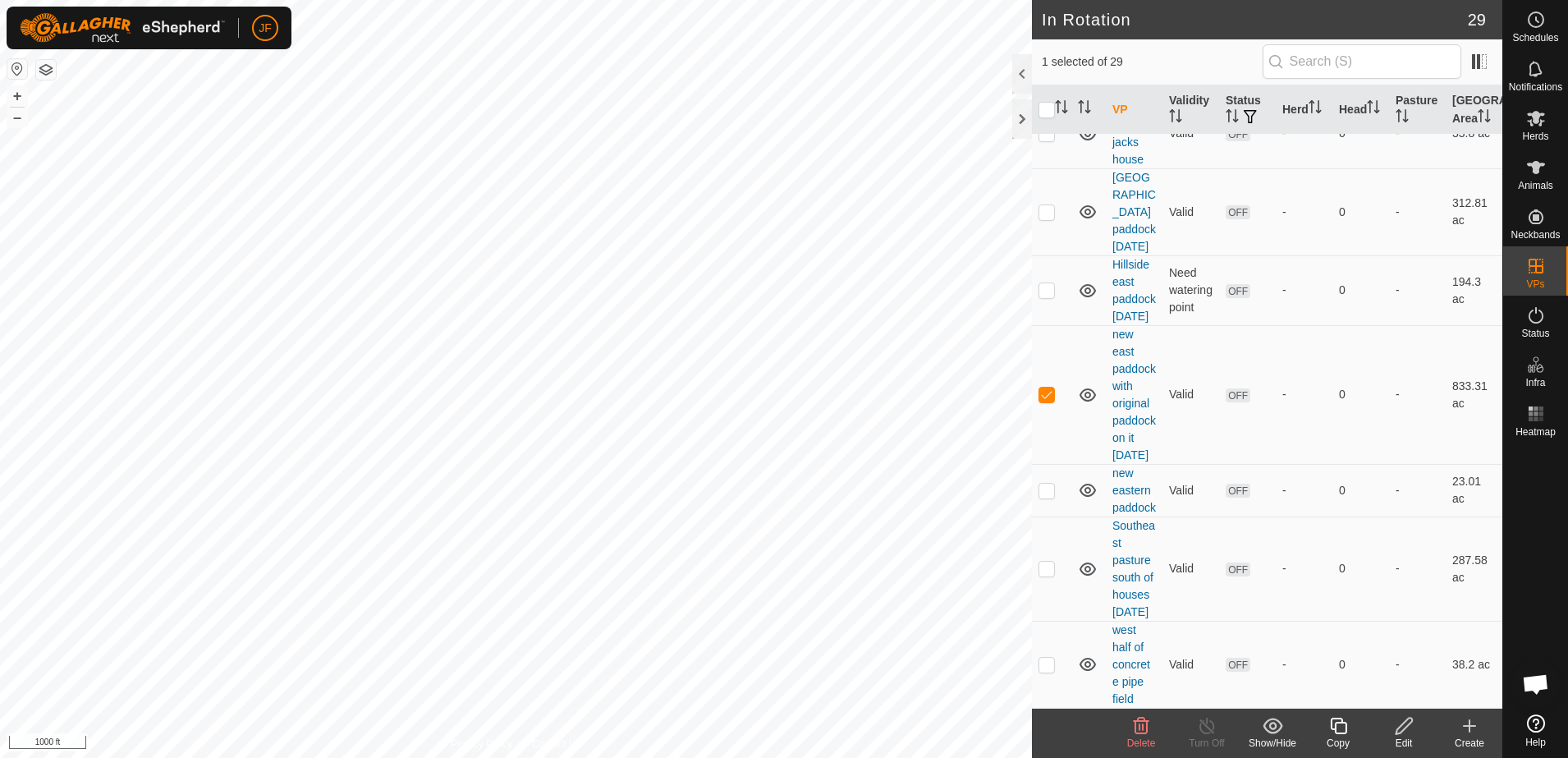
scroll to position [2553, 0]
click at [1136, 396] on link "new east paddock with original paddock on it [DATE]" at bounding box center [1134, 394] width 43 height 134
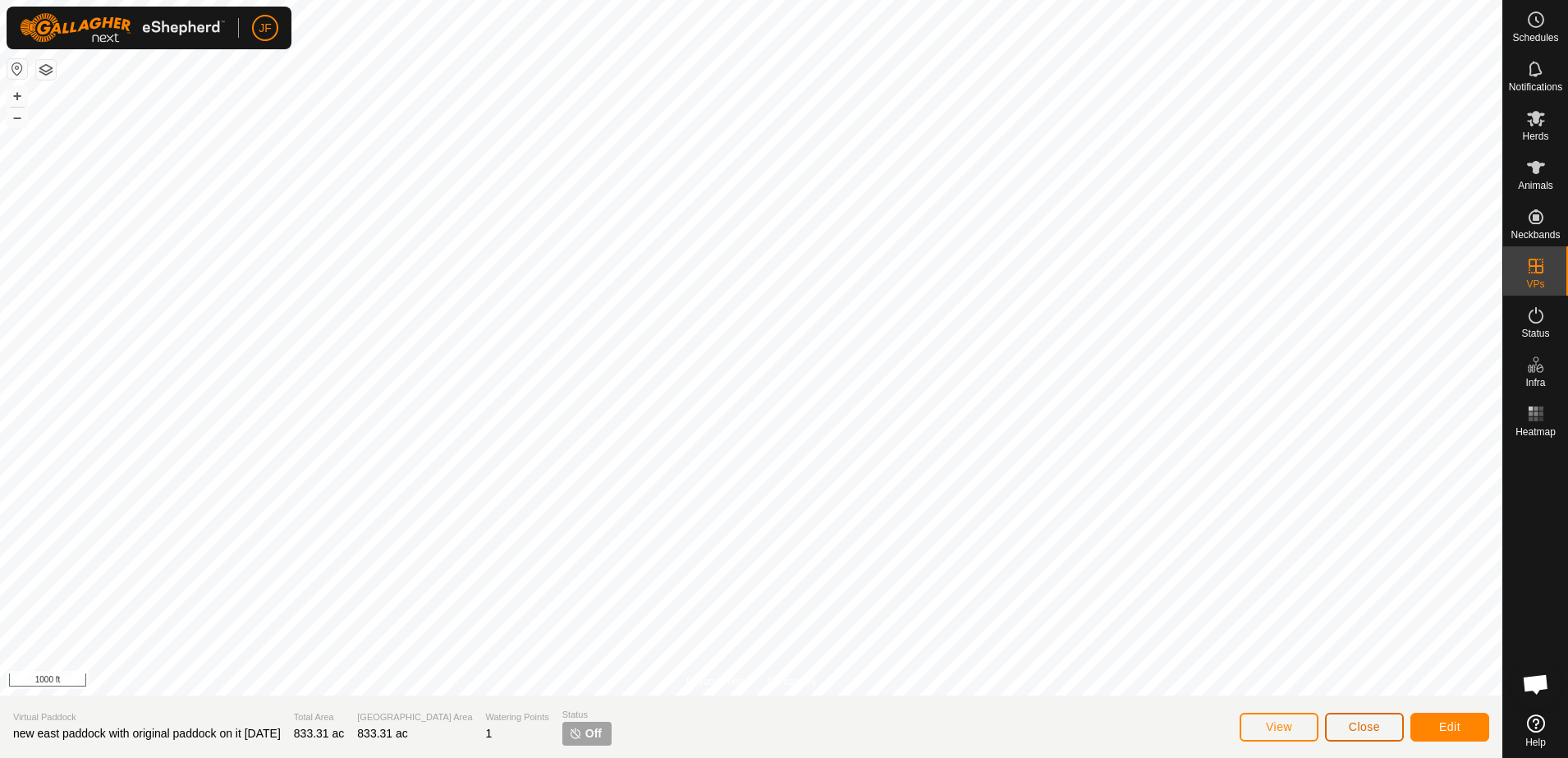
click at [1367, 725] on span "Close" at bounding box center [1364, 726] width 31 height 13
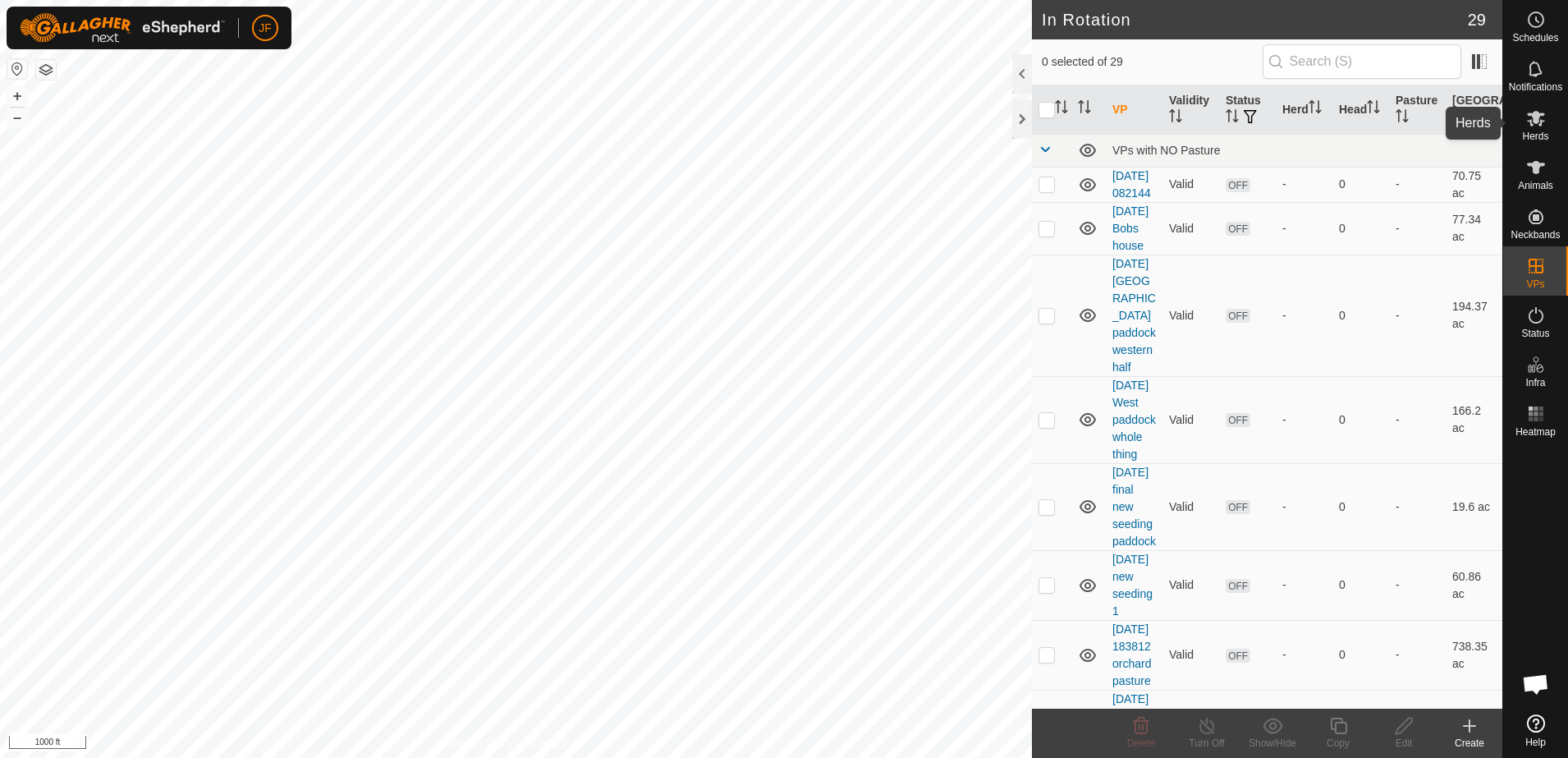
click at [1539, 131] on span "Herds" at bounding box center [1535, 136] width 27 height 10
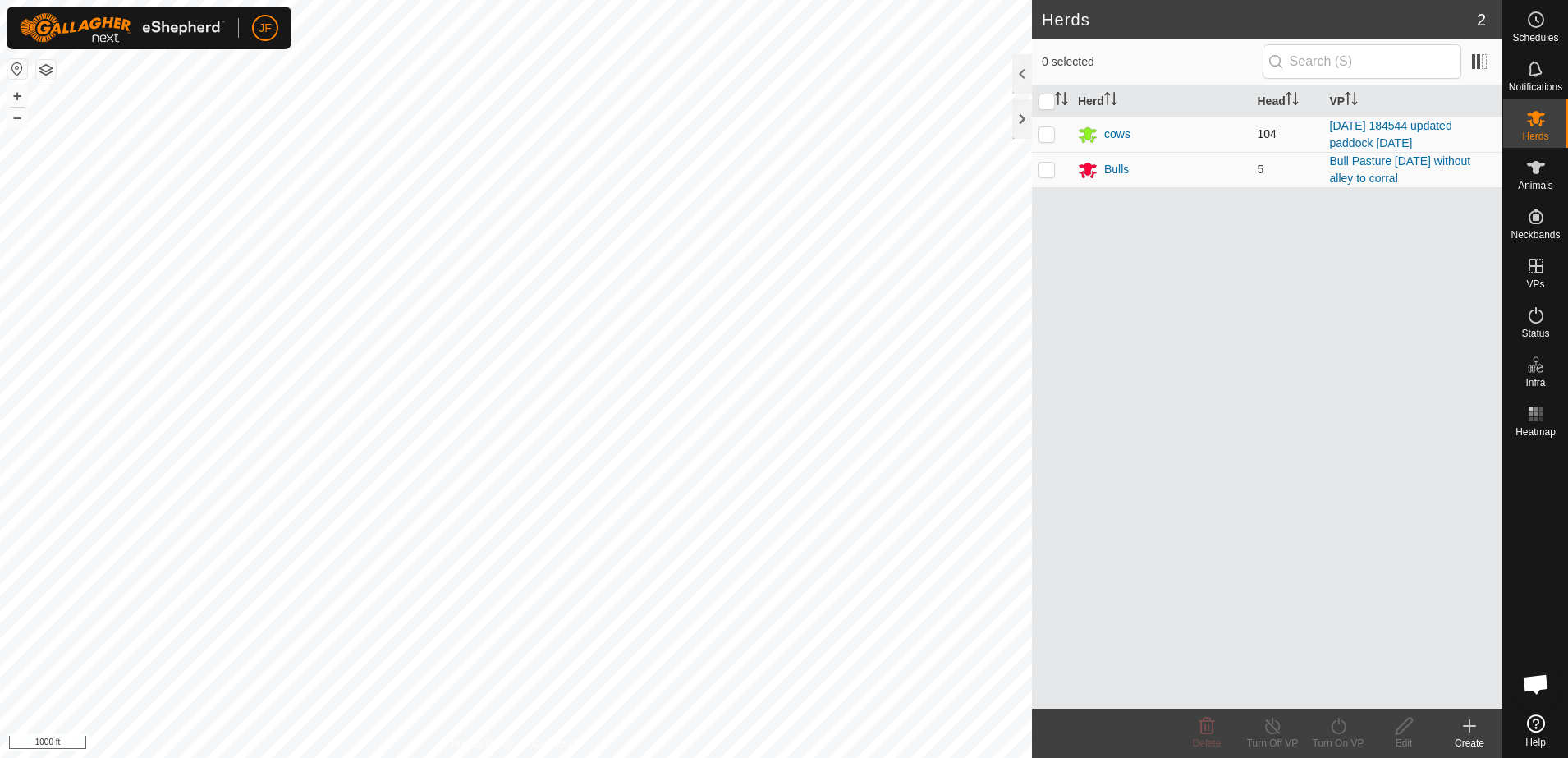
click at [1045, 136] on p-checkbox at bounding box center [1046, 133] width 17 height 13
checkbox input "true"
click at [1333, 727] on icon at bounding box center [1338, 726] width 15 height 17
click at [1329, 687] on link "Now" at bounding box center [1387, 690] width 162 height 33
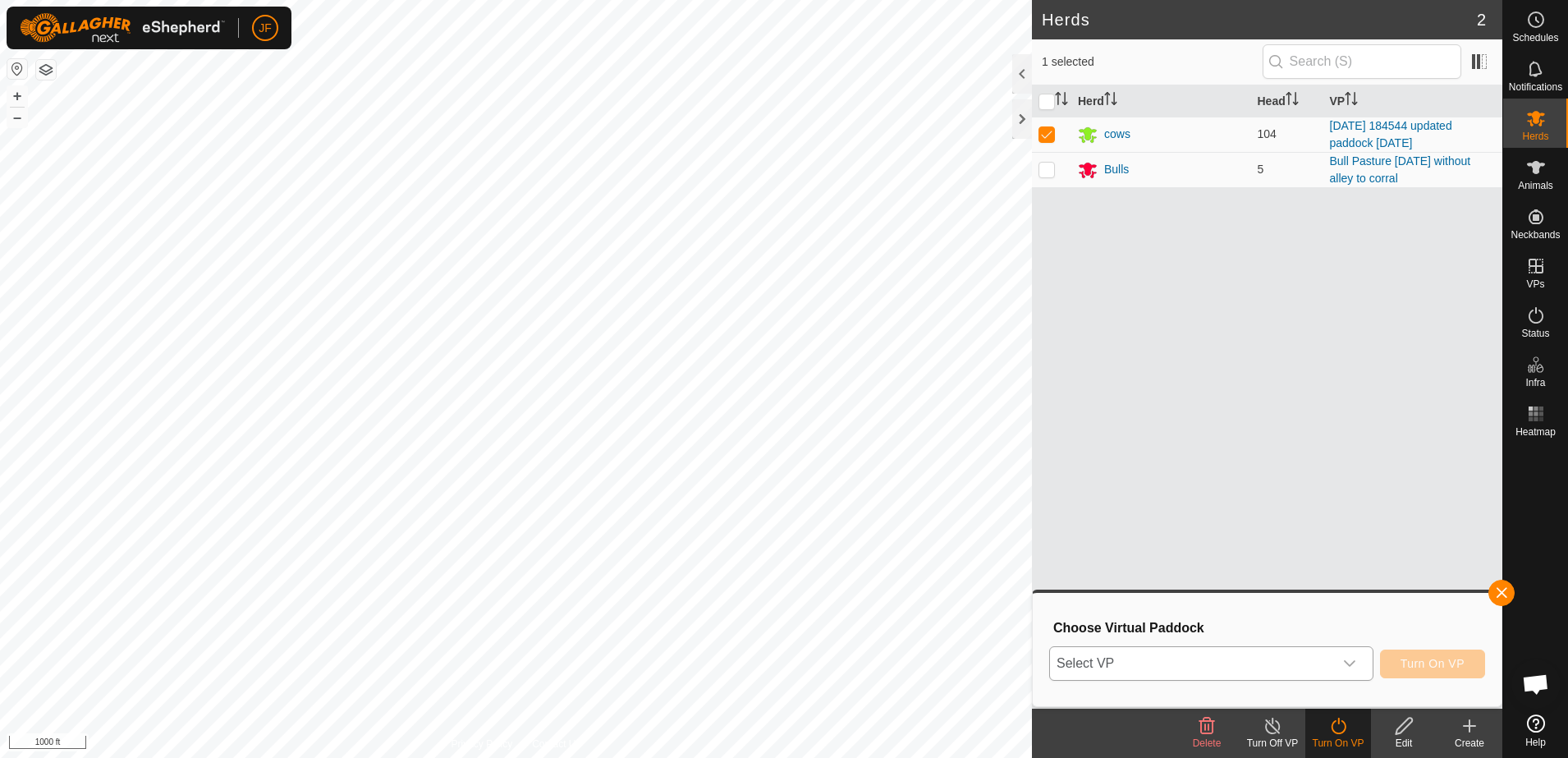
click at [1353, 664] on icon "dropdown trigger" at bounding box center [1350, 663] width 12 height 6
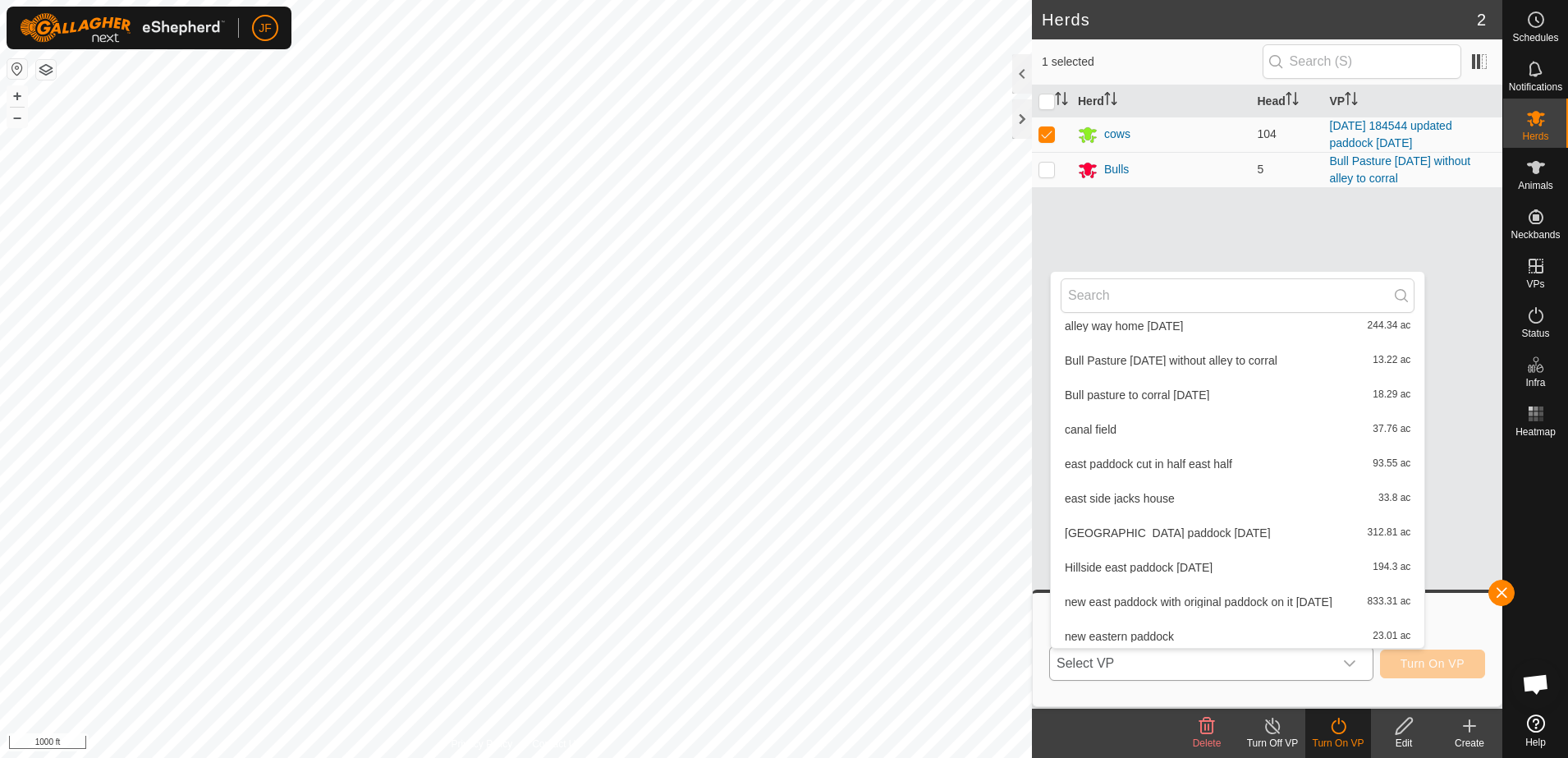
scroll to position [675, 0]
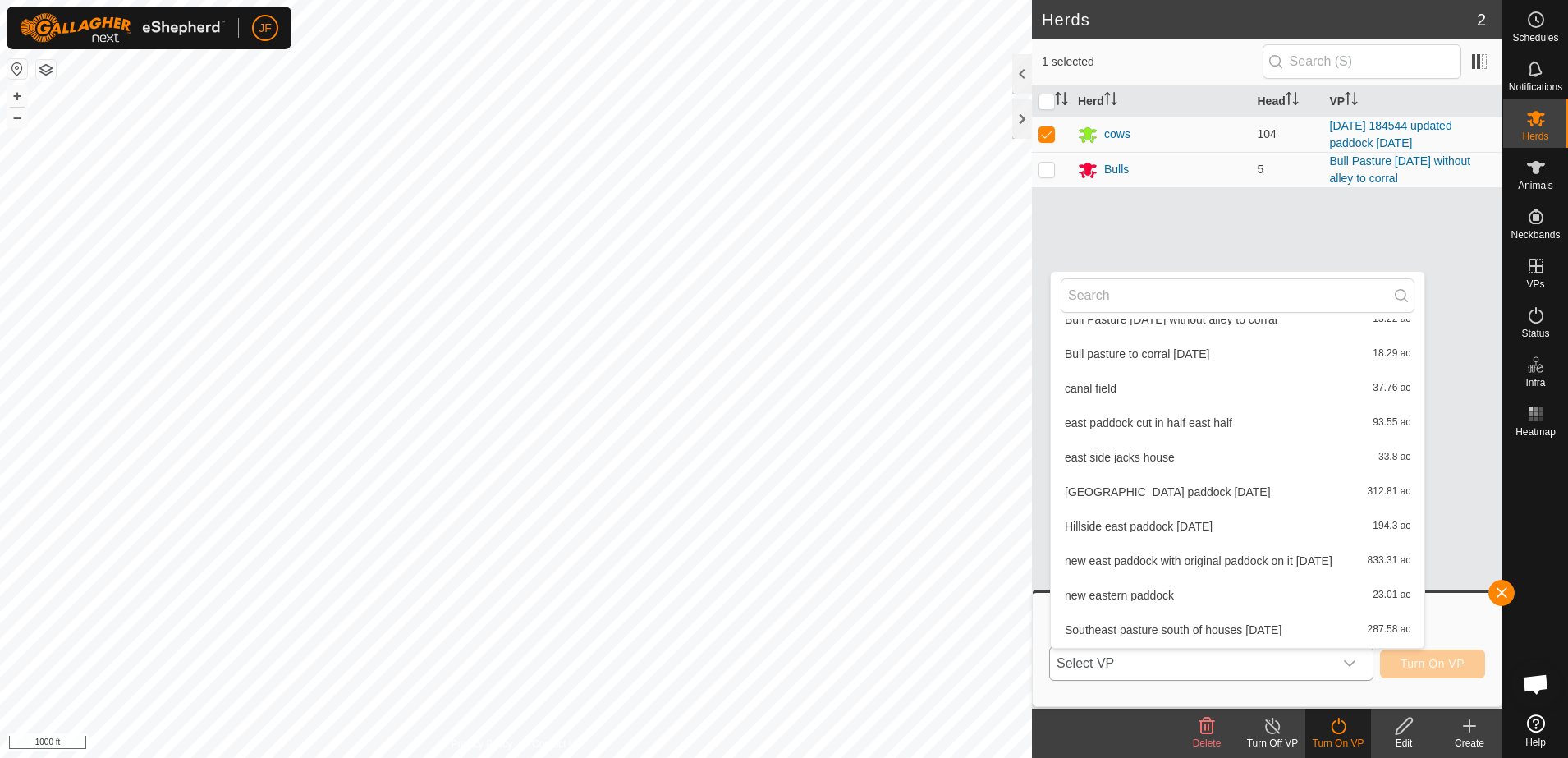
click at [1329, 558] on li "new east paddock with original paddock on it [DATE] 833.31 ac" at bounding box center [1237, 560] width 374 height 33
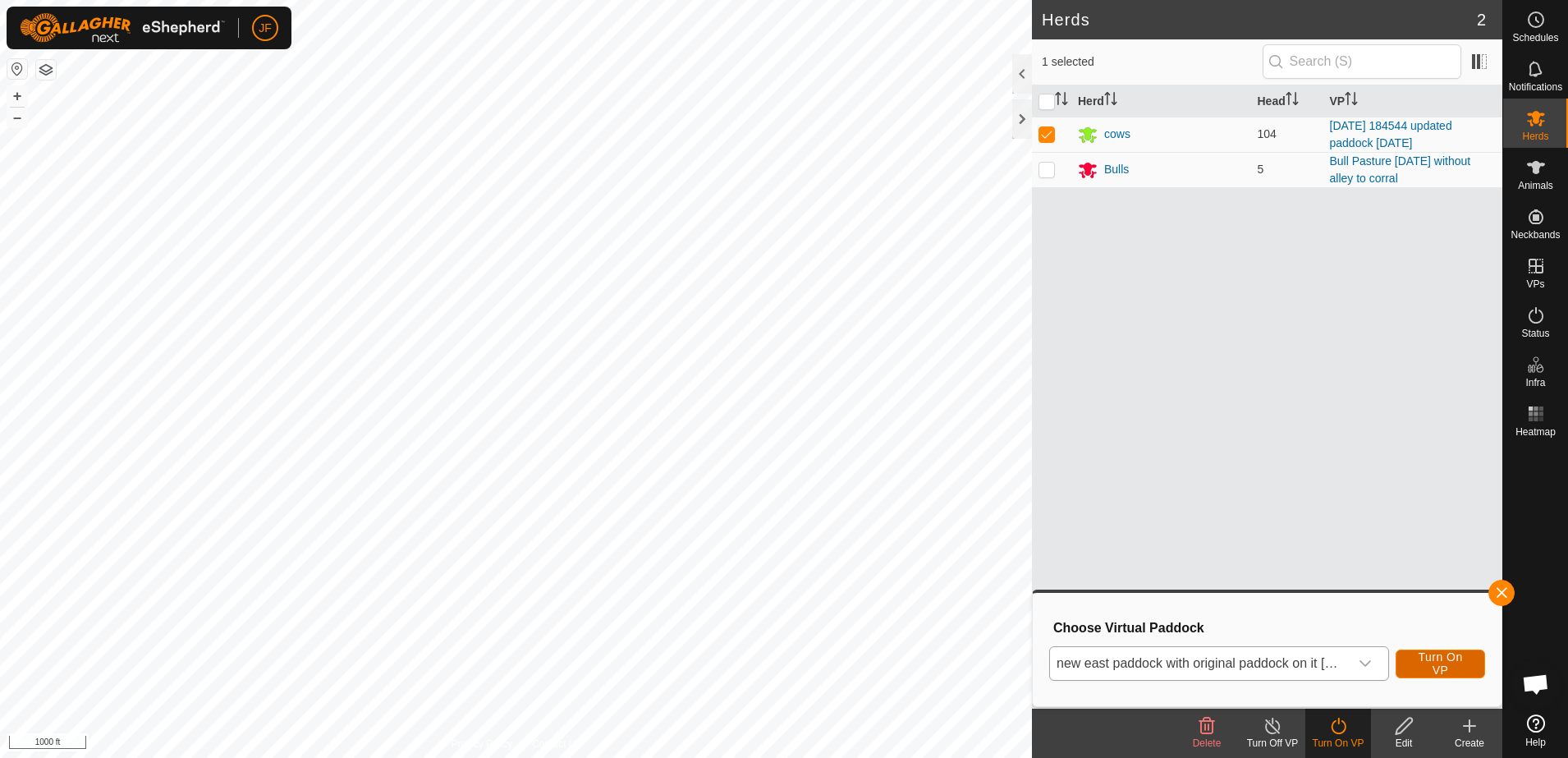
click at [1444, 655] on span "Turn On VP" at bounding box center [1440, 664] width 49 height 27
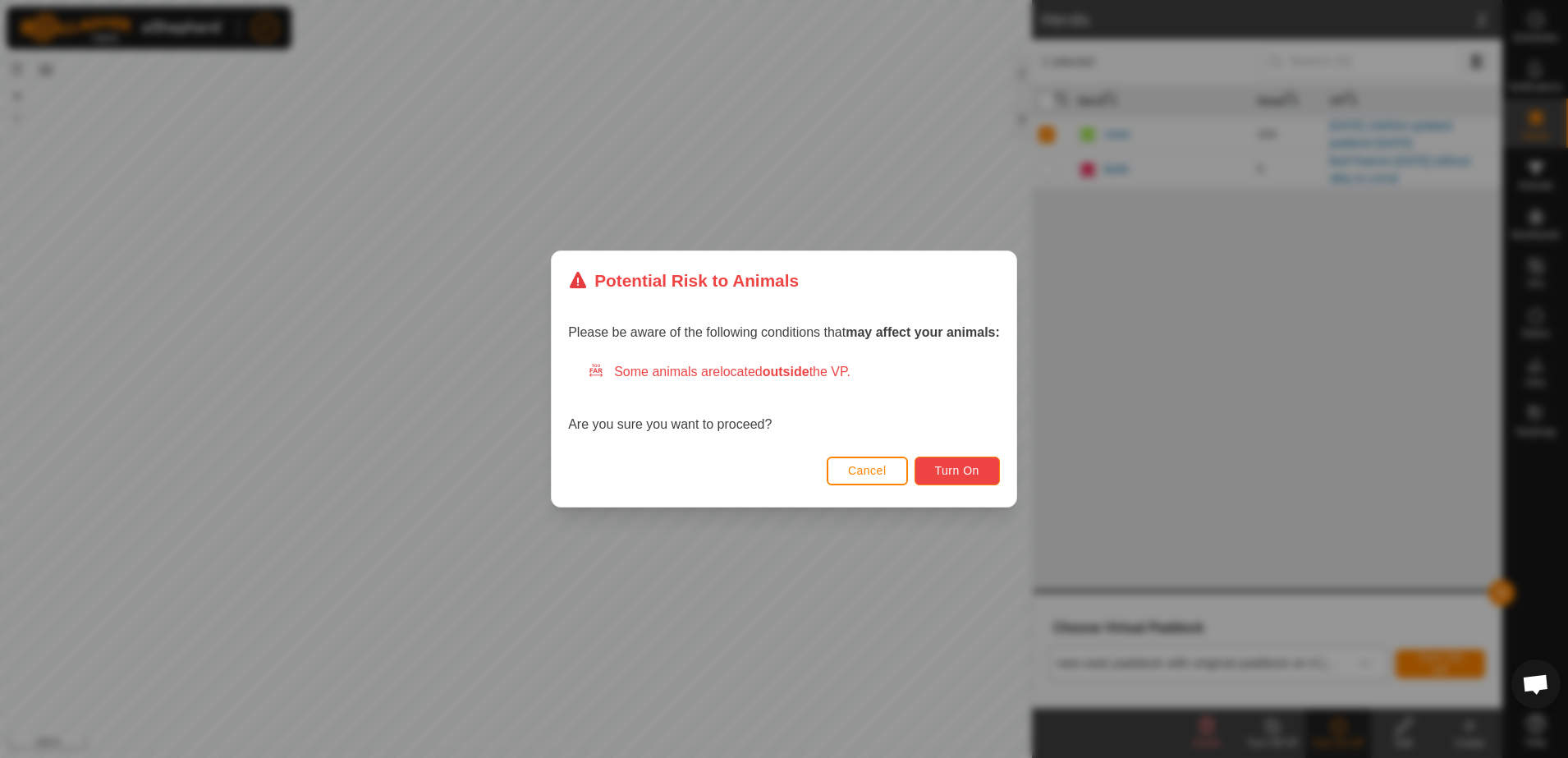
click at [972, 467] on span "Turn On" at bounding box center [957, 470] width 44 height 13
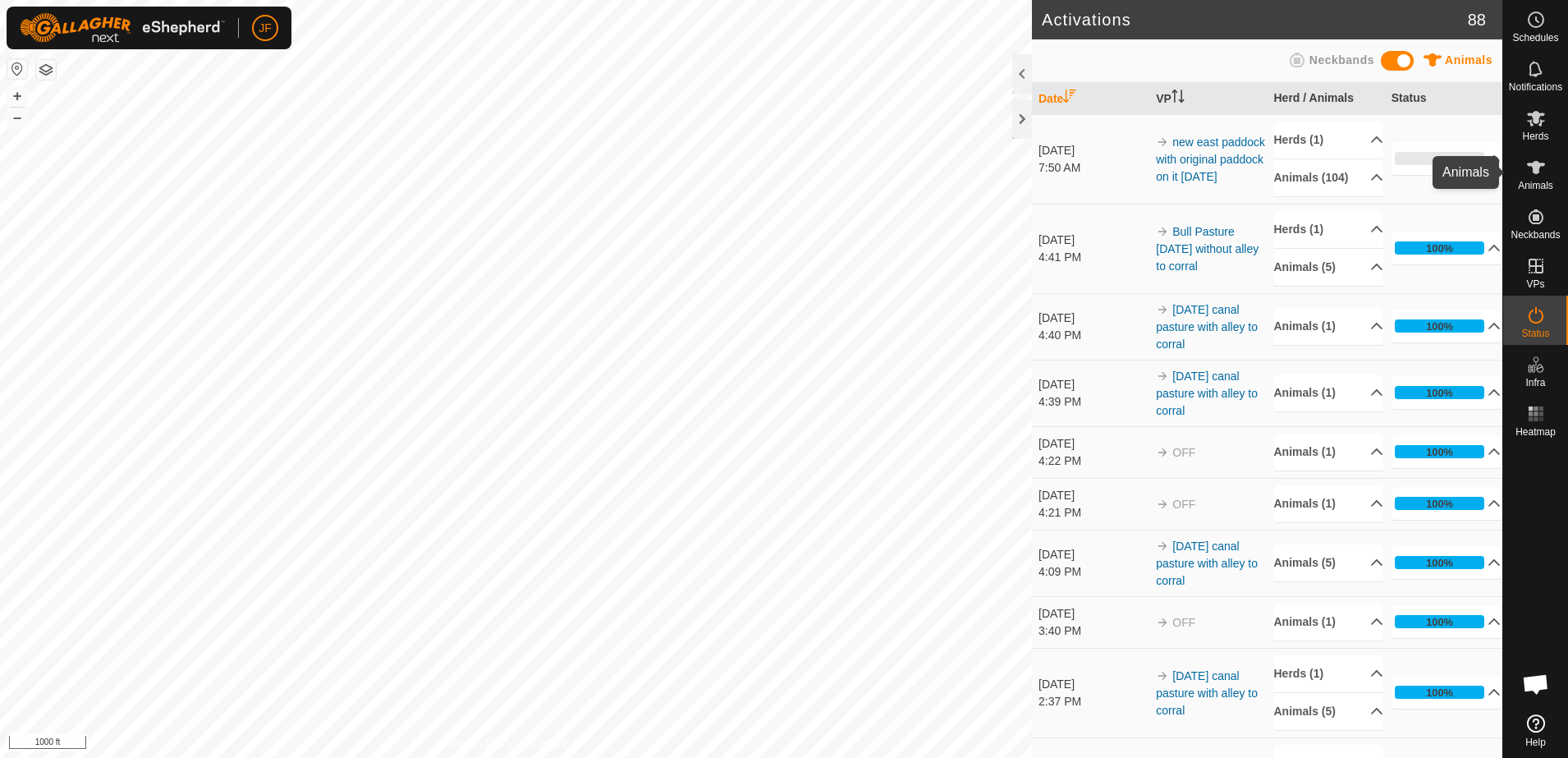
click at [1537, 171] on icon at bounding box center [1536, 167] width 18 height 13
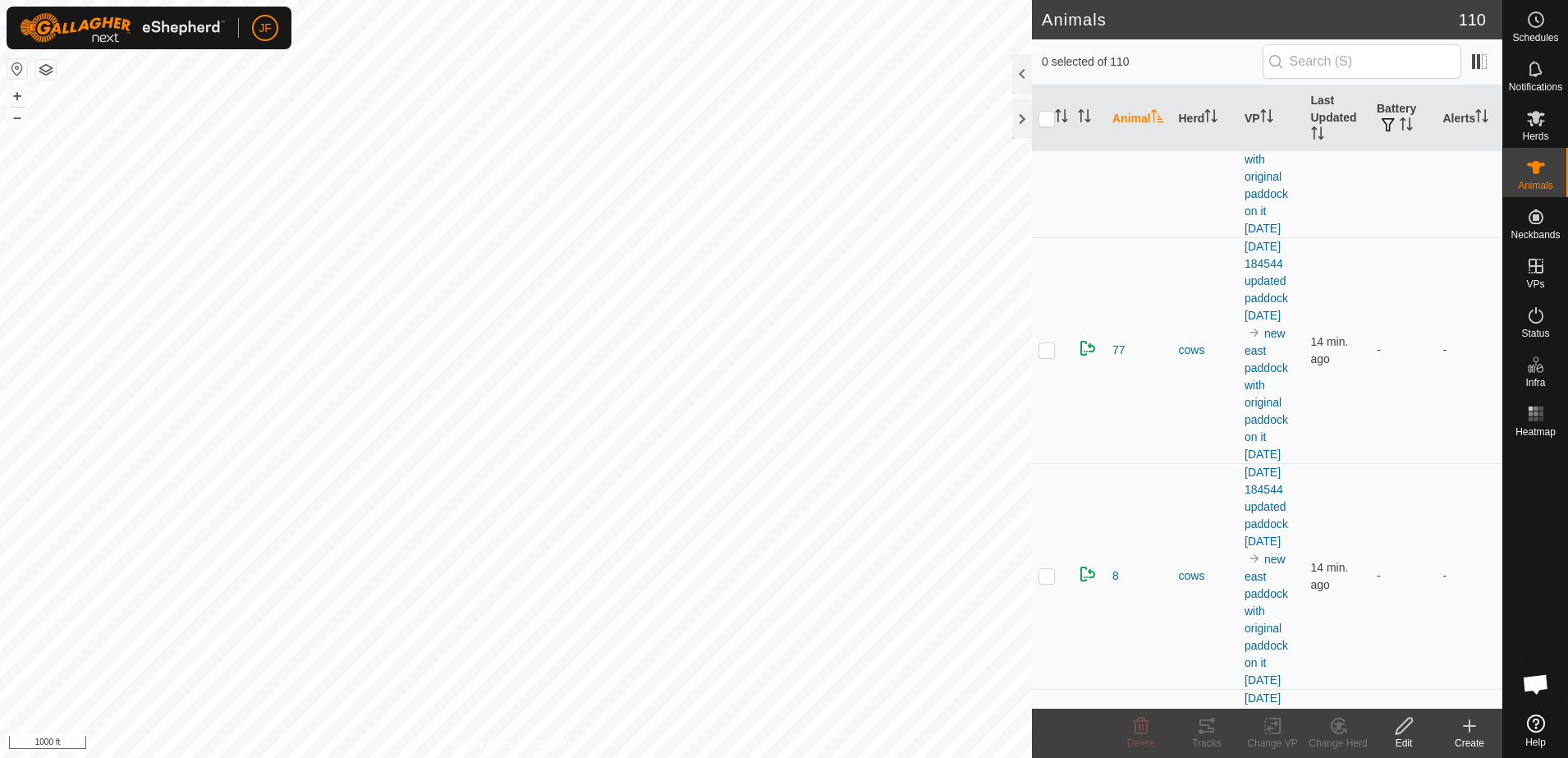
scroll to position [17935, 0]
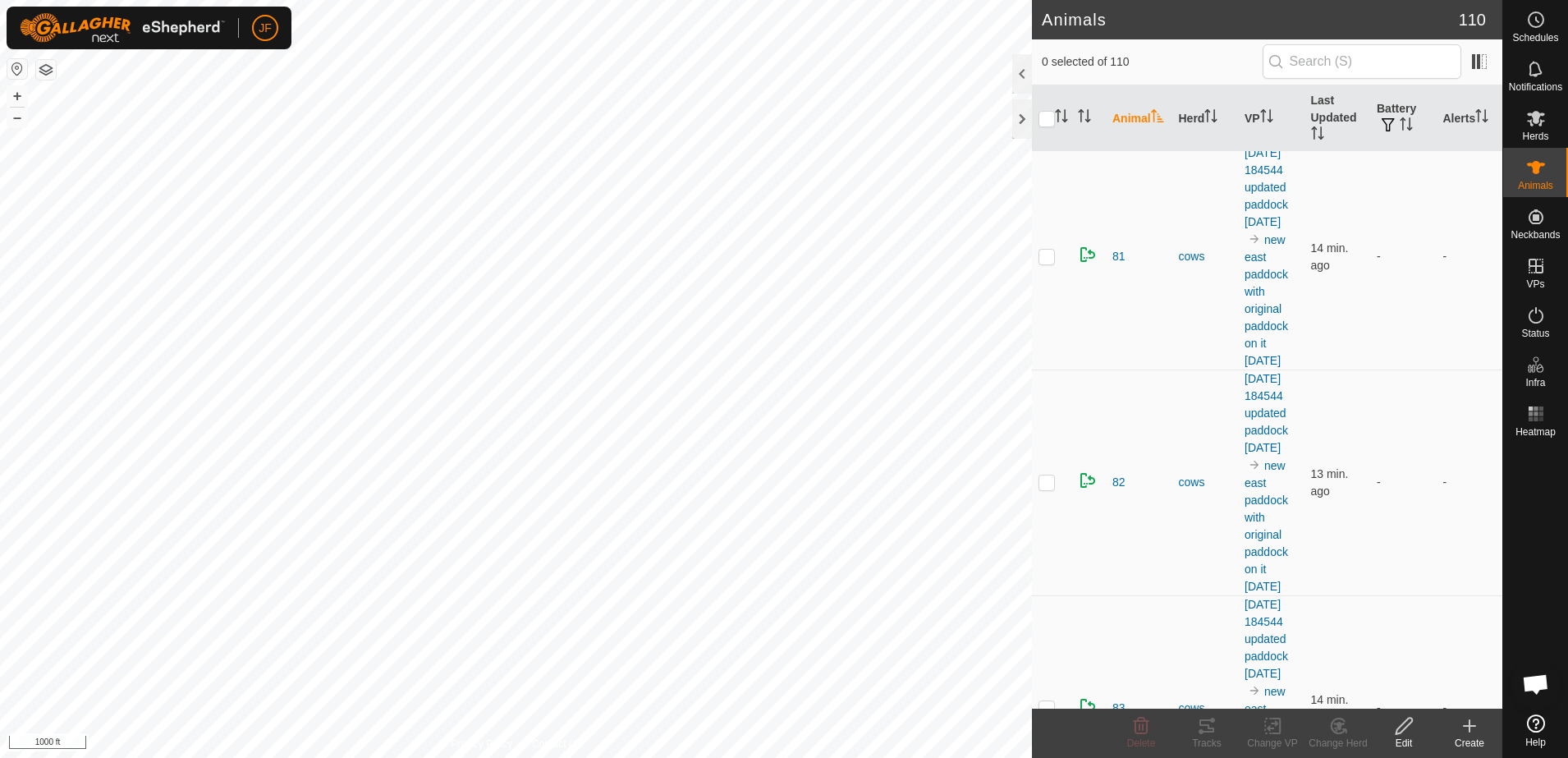
checkbox input "true"
click at [1142, 731] on icon at bounding box center [1141, 726] width 20 height 20
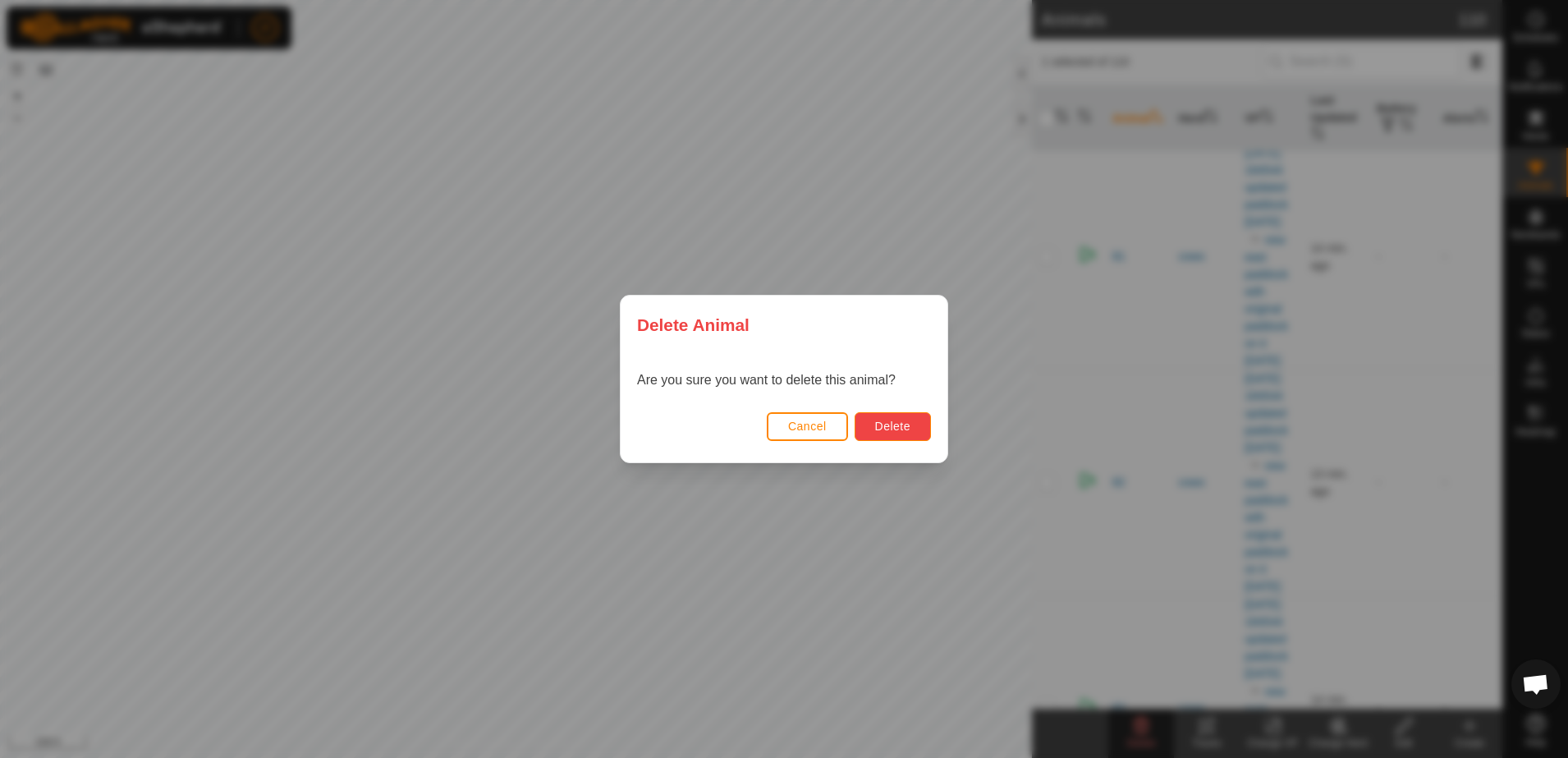
click at [888, 426] on span "Delete" at bounding box center [893, 426] width 35 height 13
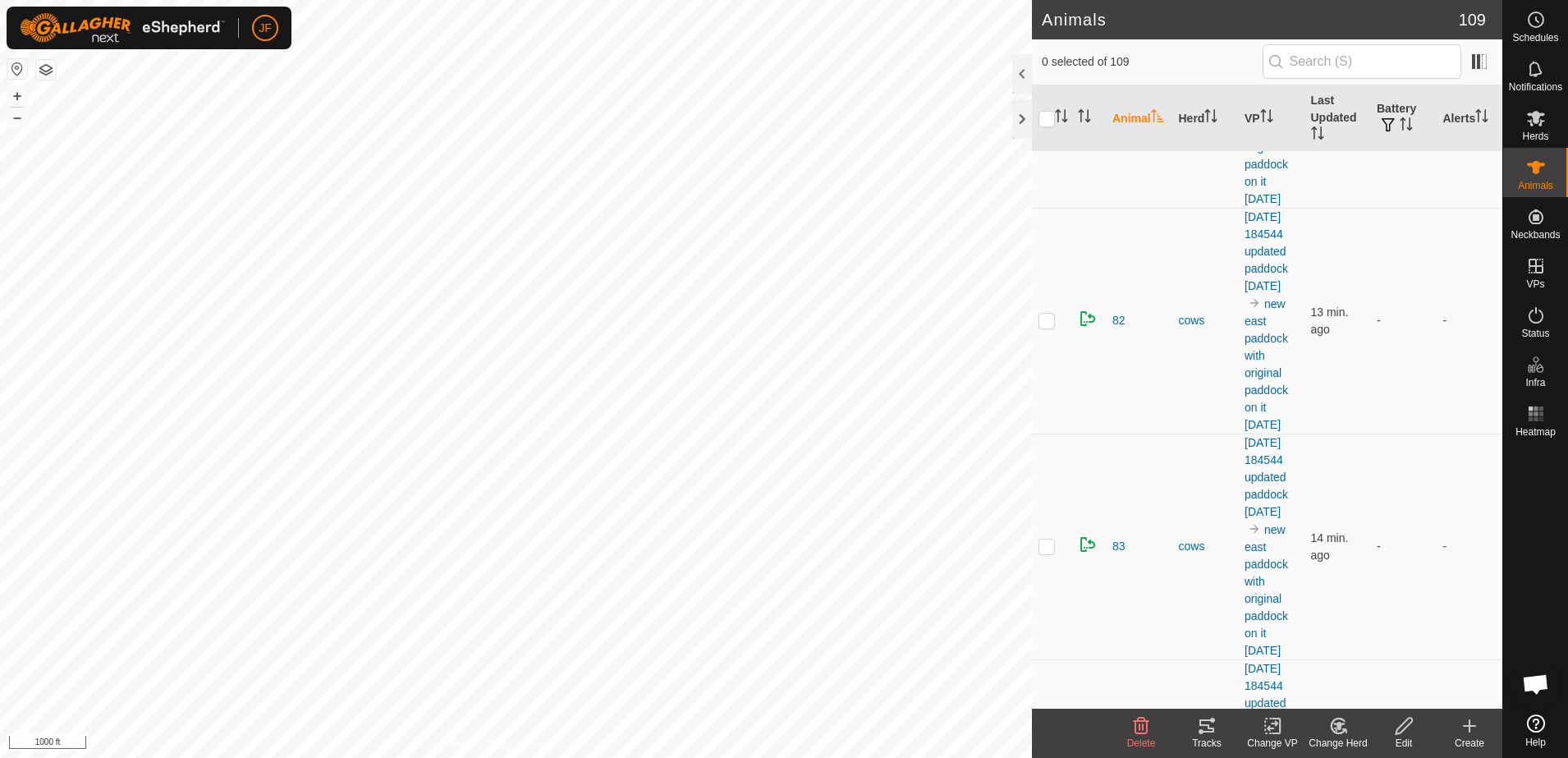
scroll to position [17853, 0]
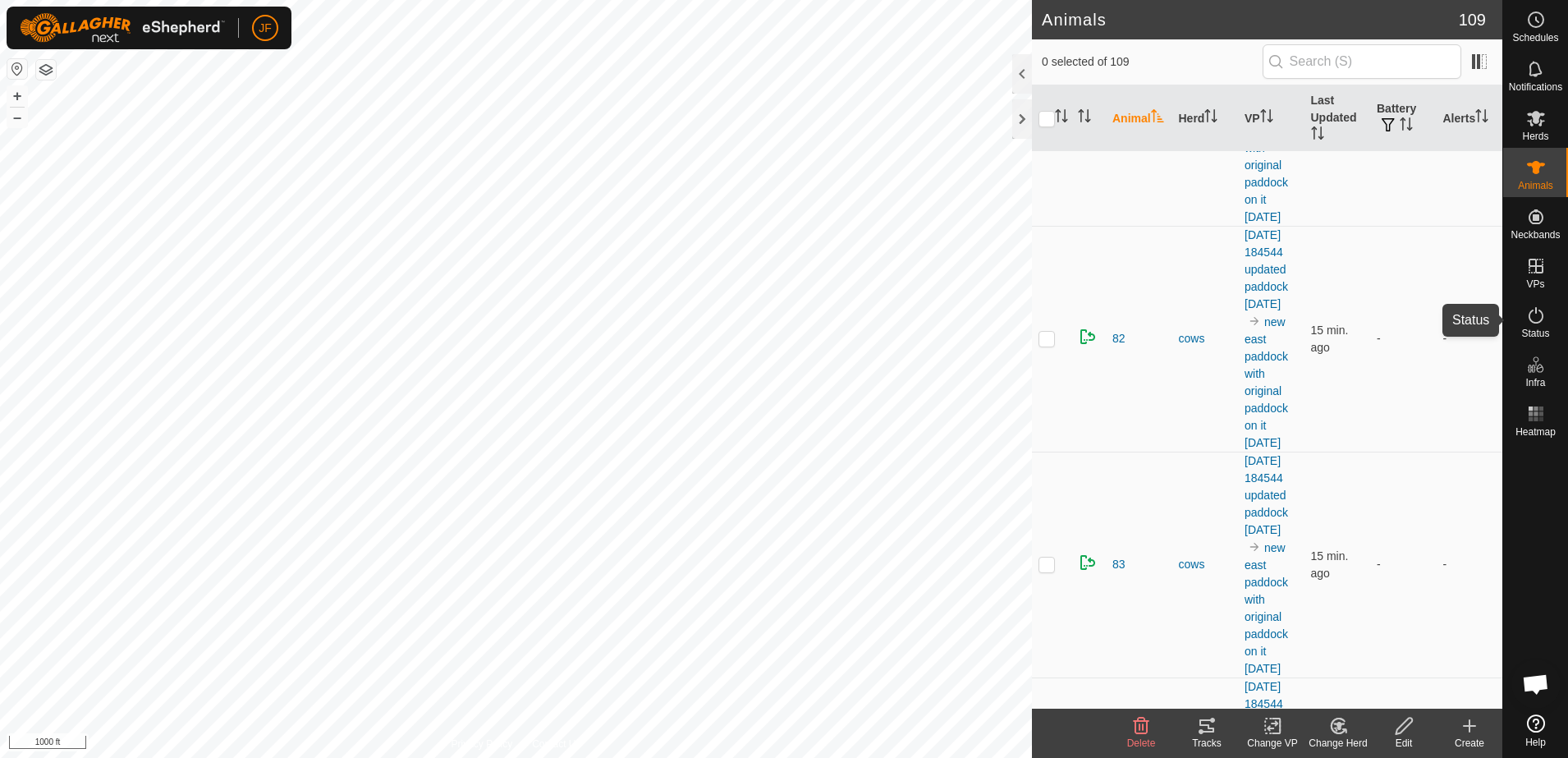
click at [1528, 312] on icon at bounding box center [1536, 315] width 20 height 20
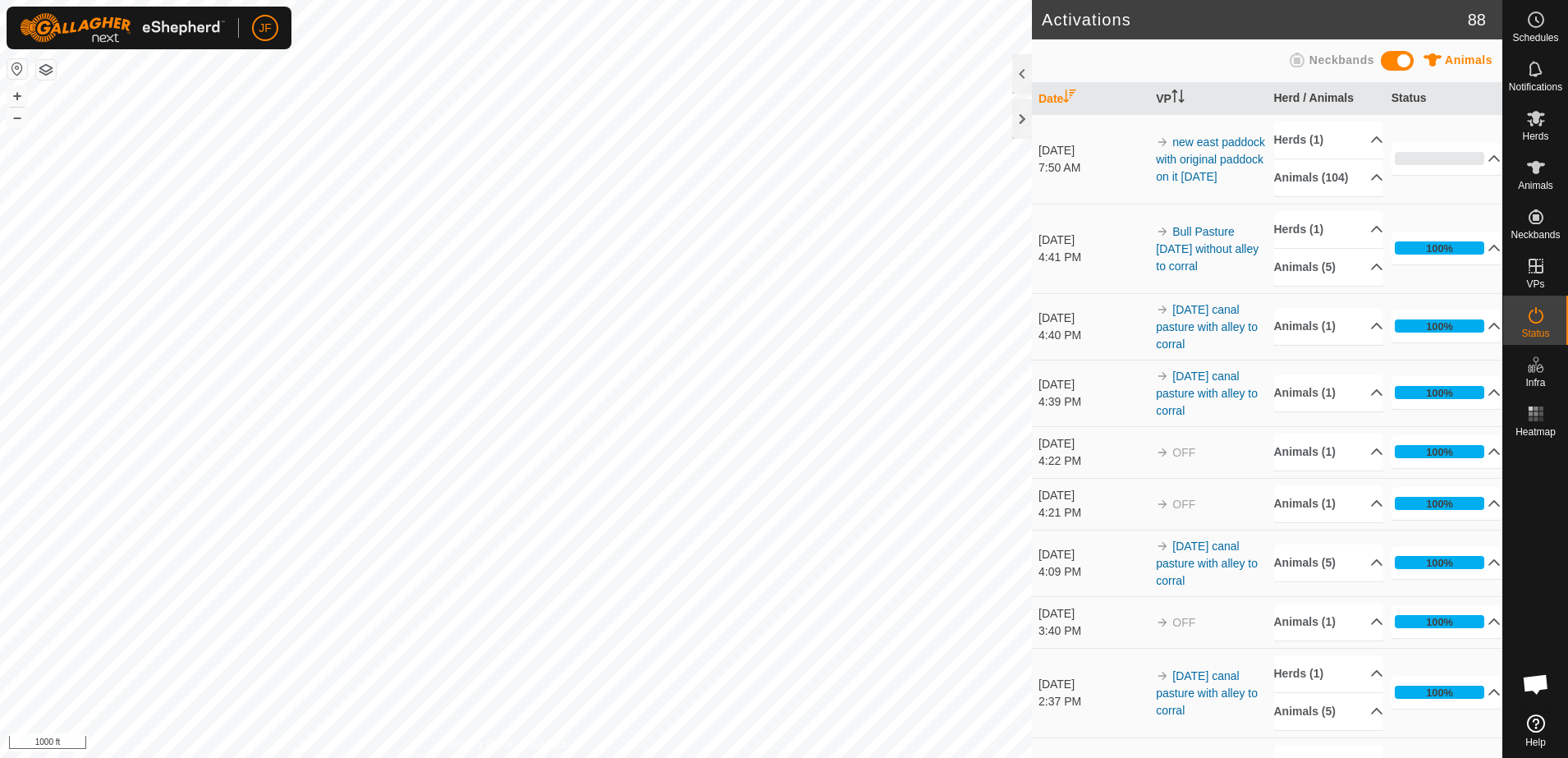
click at [1536, 312] on icon at bounding box center [1536, 315] width 15 height 17
click at [1543, 325] on es-activation-svg-icon at bounding box center [1535, 315] width 29 height 27
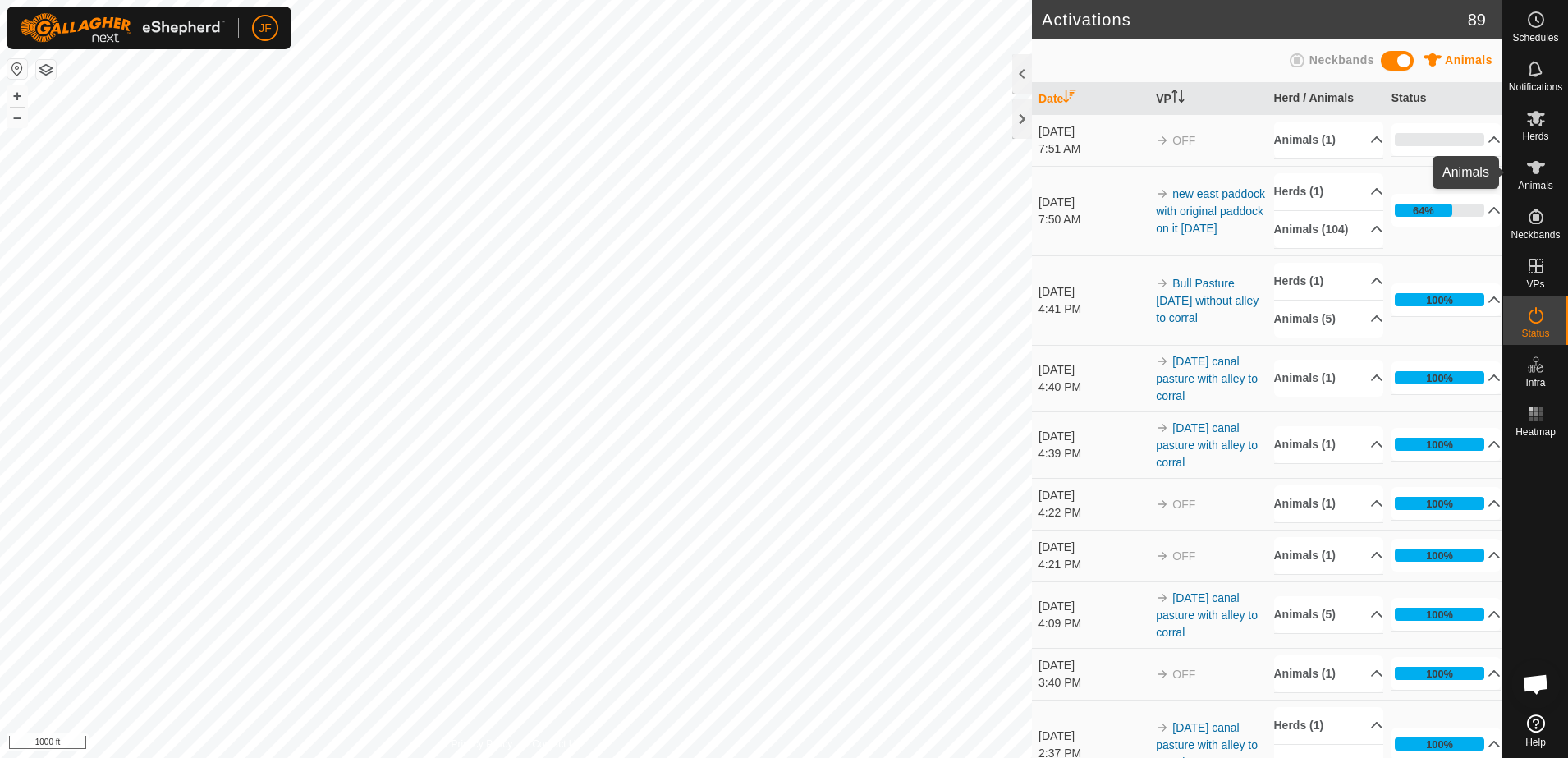
click at [1535, 171] on icon at bounding box center [1536, 167] width 18 height 13
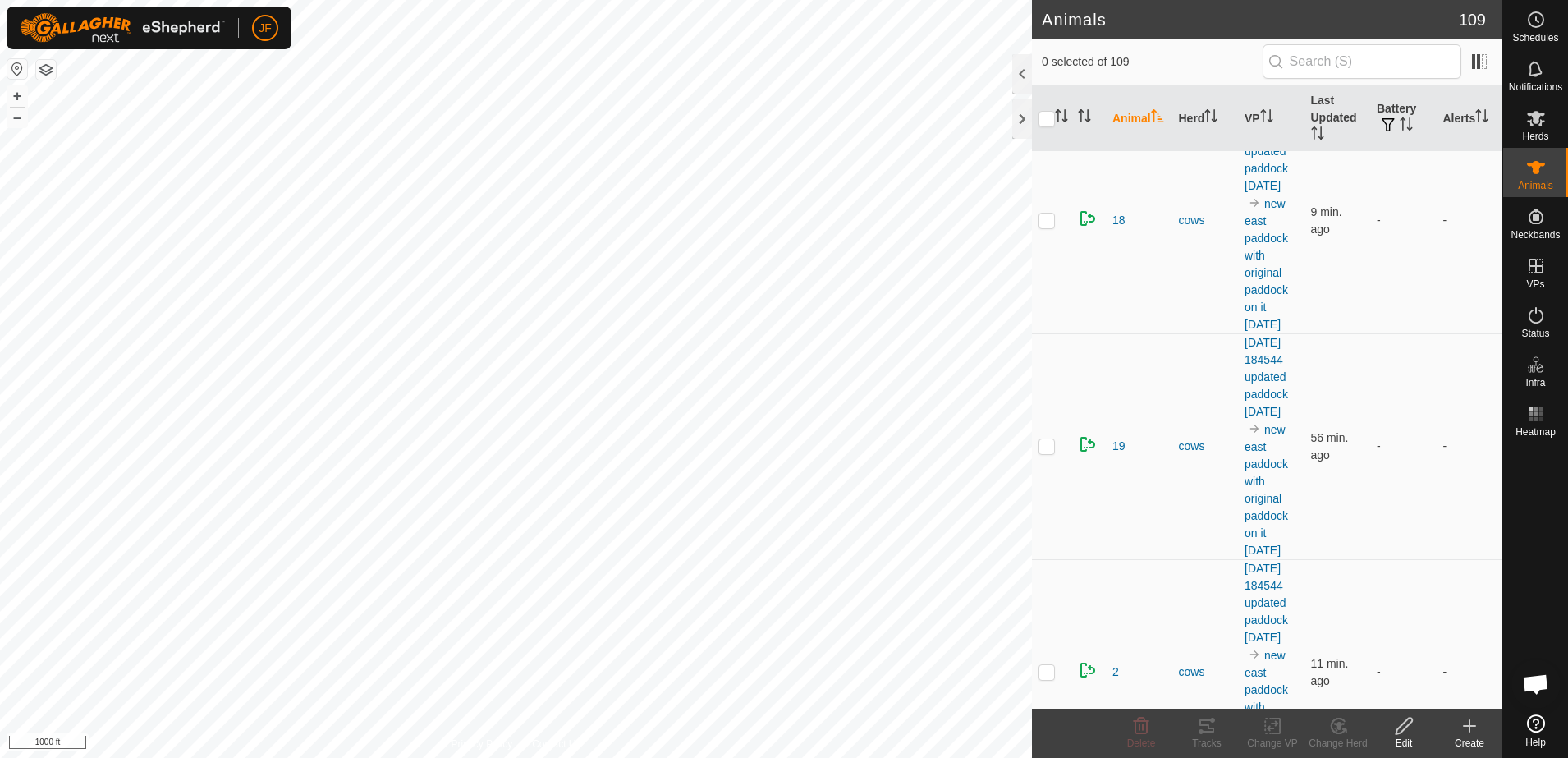
scroll to position [2312, 0]
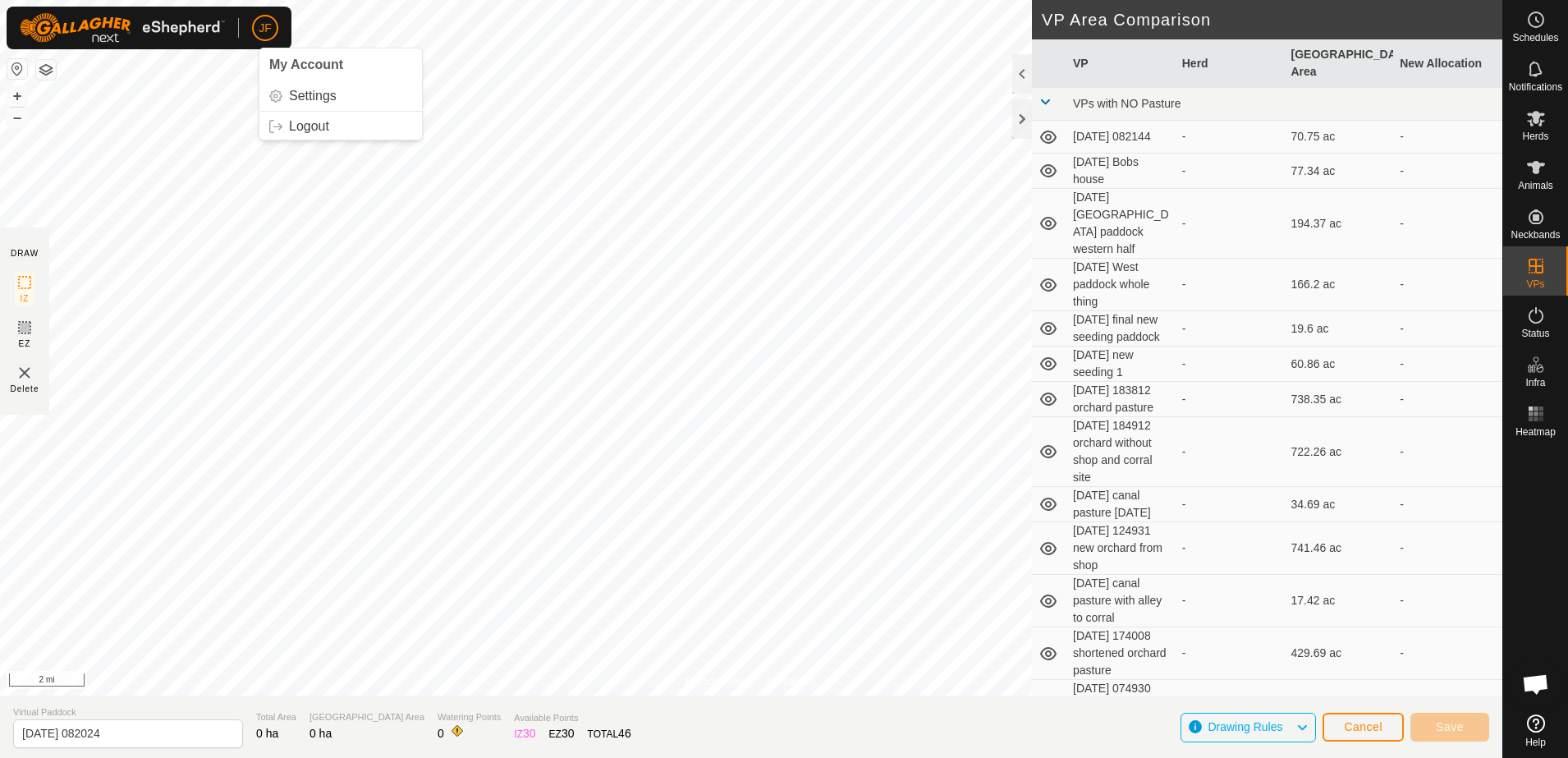
click at [14, 63] on button "button" at bounding box center [17, 69] width 20 height 20
click at [1542, 181] on span "Animals" at bounding box center [1536, 186] width 35 height 10
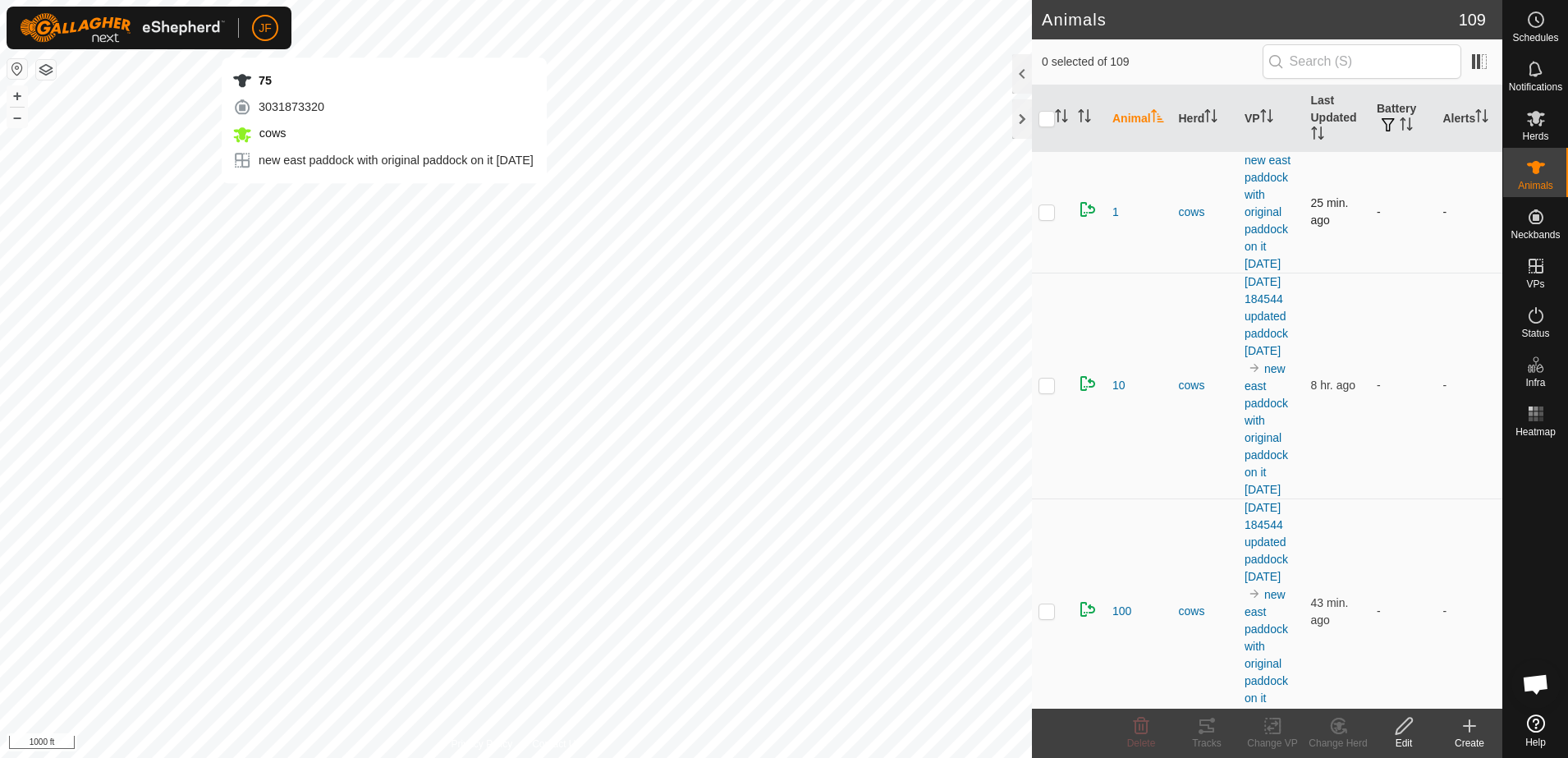
checkbox input "true"
click at [1204, 736] on div "Tracks" at bounding box center [1207, 743] width 66 height 15
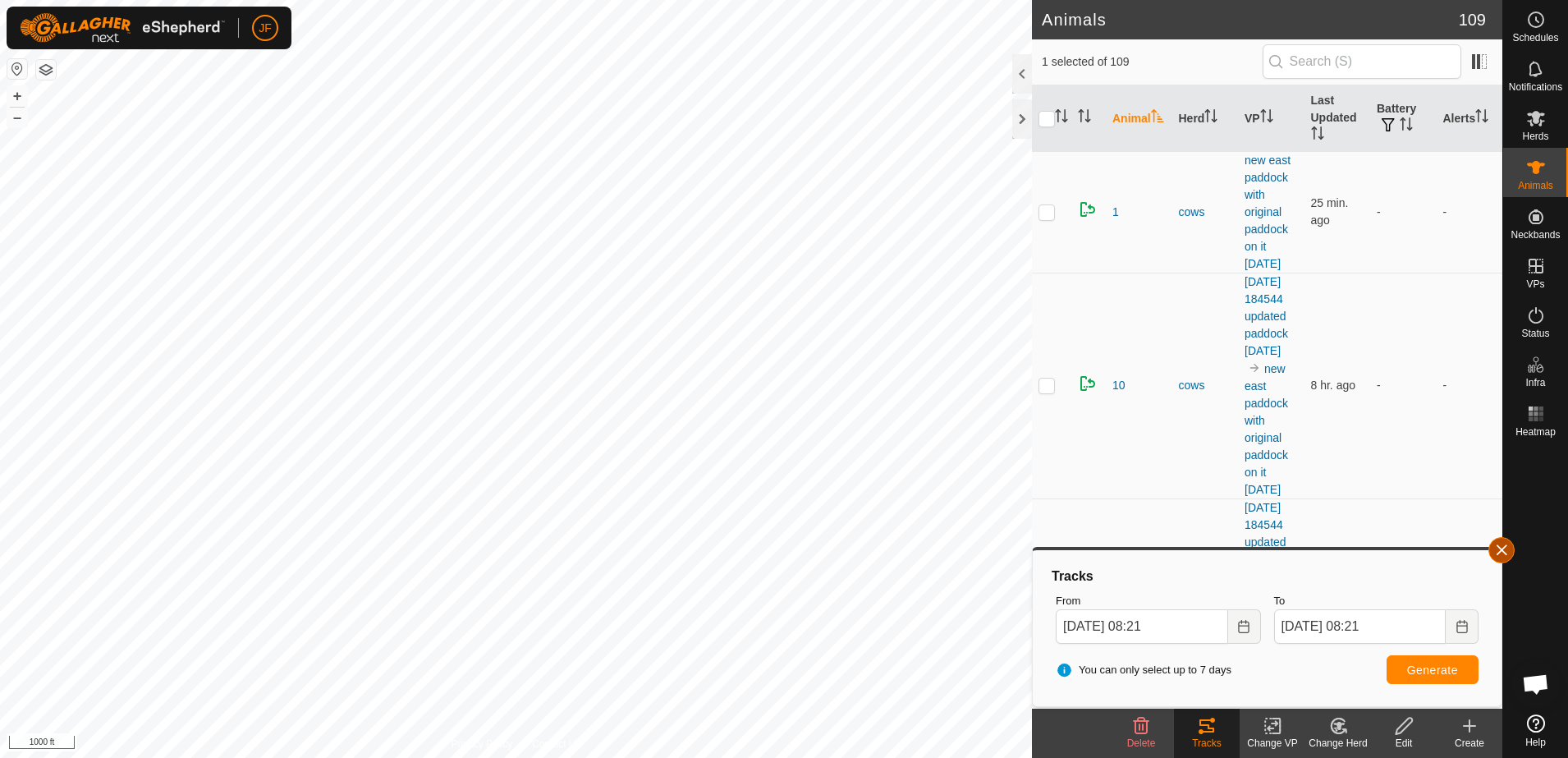
click at [1499, 543] on button "button" at bounding box center [1501, 550] width 27 height 27
